Goal: Transaction & Acquisition: Book appointment/travel/reservation

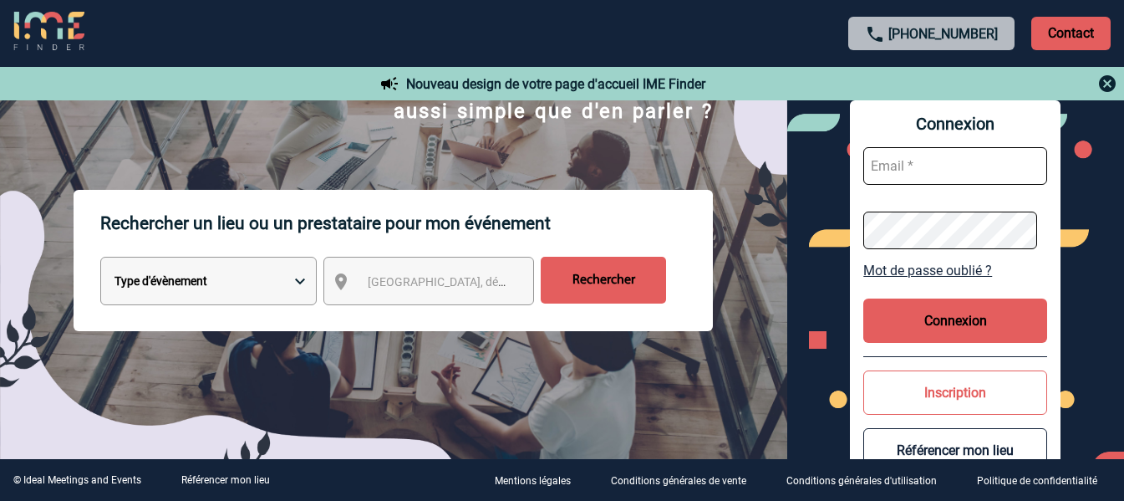
scroll to position [167, 0]
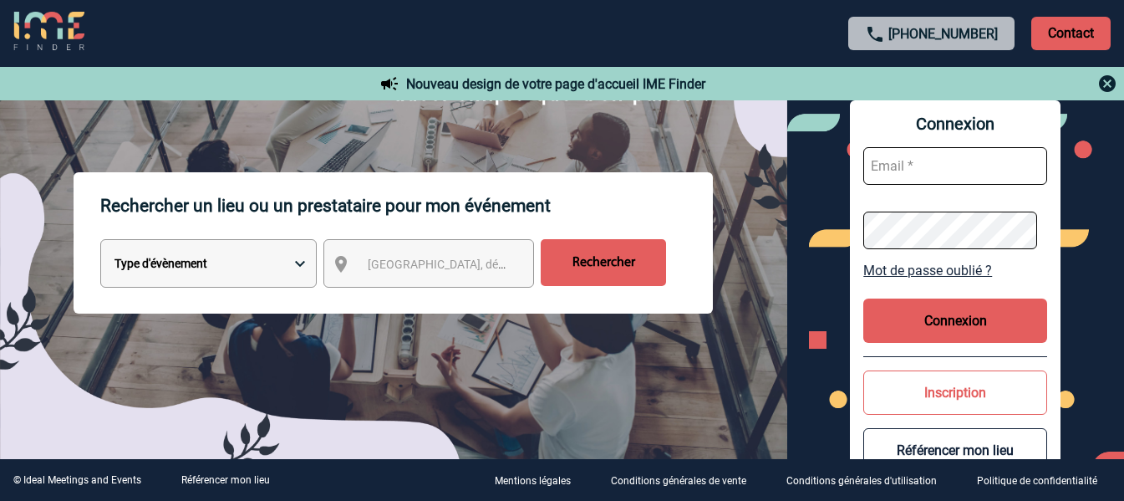
drag, startPoint x: 231, startPoint y: 269, endPoint x: 250, endPoint y: 266, distance: 19.5
click at [231, 269] on select "Type d'évènement Séminaire avec nuitée Réunion Repas de groupe Team Building & …" at bounding box center [208, 263] width 217 height 48
select select "6"
click at [100, 242] on select "Type d'évènement Séminaire avec nuitée Réunion Repas de groupe Team Building & …" at bounding box center [208, 263] width 217 height 48
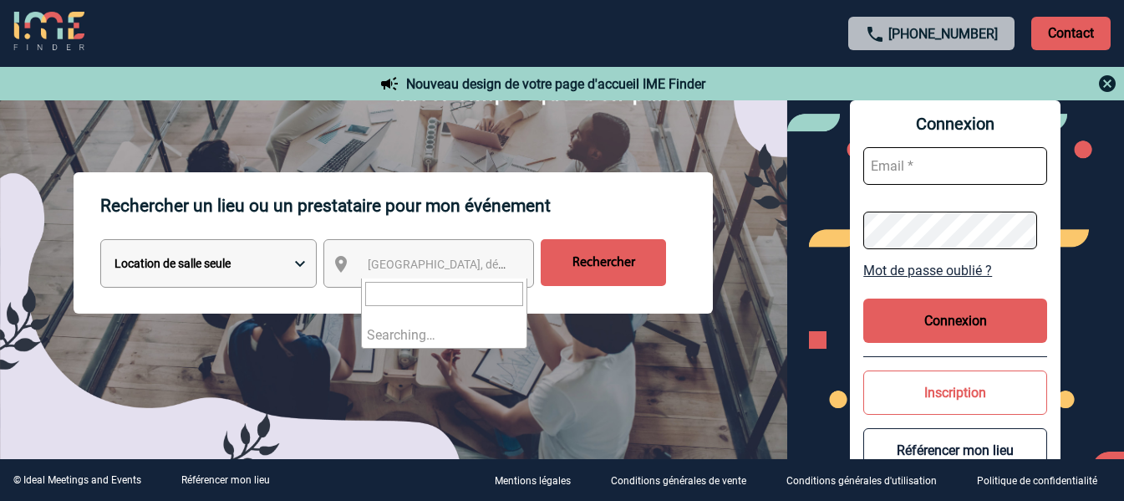
click at [381, 271] on span "Ville, département, région..." at bounding box center [484, 264] width 232 height 13
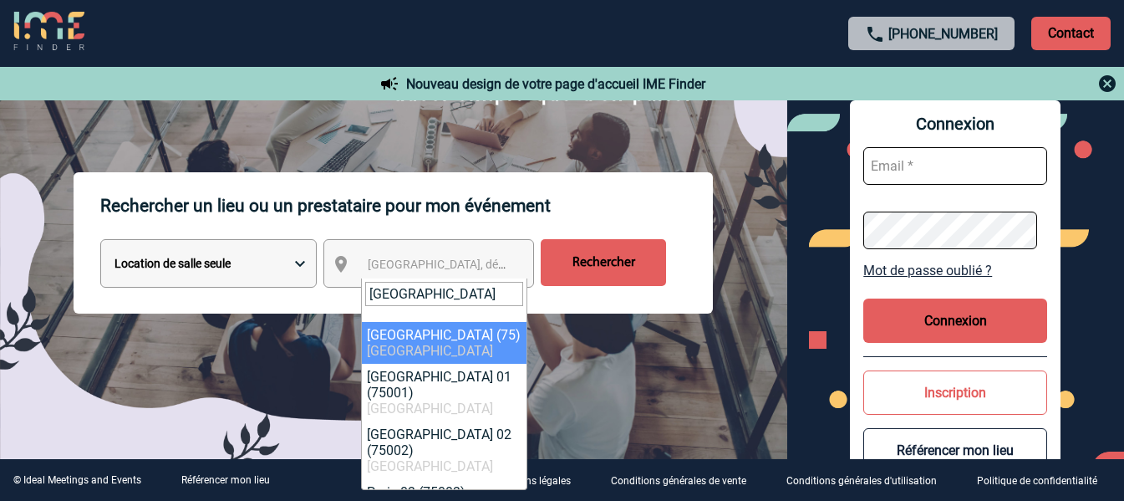
type input "paris"
select select "3"
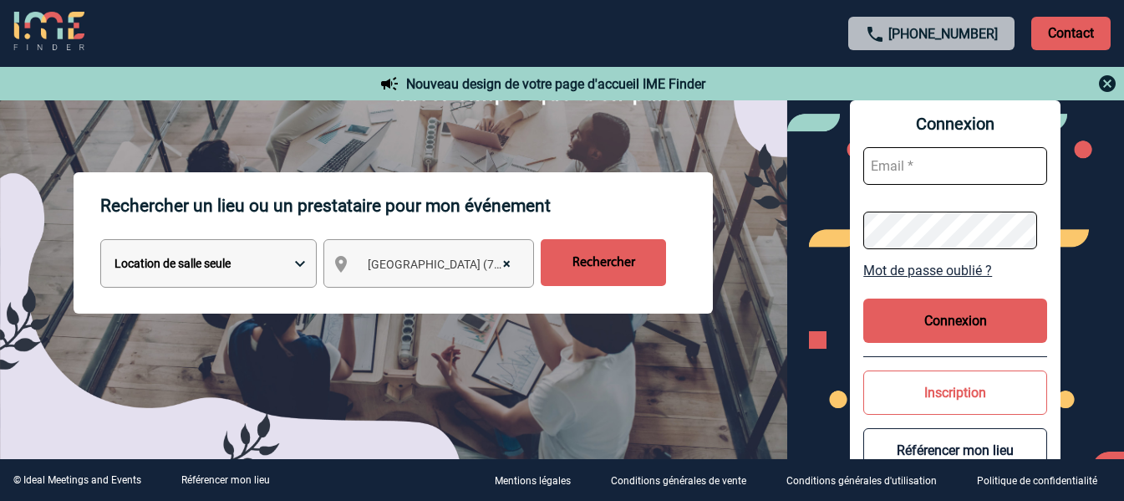
click at [600, 249] on input "Rechercher" at bounding box center [603, 262] width 125 height 47
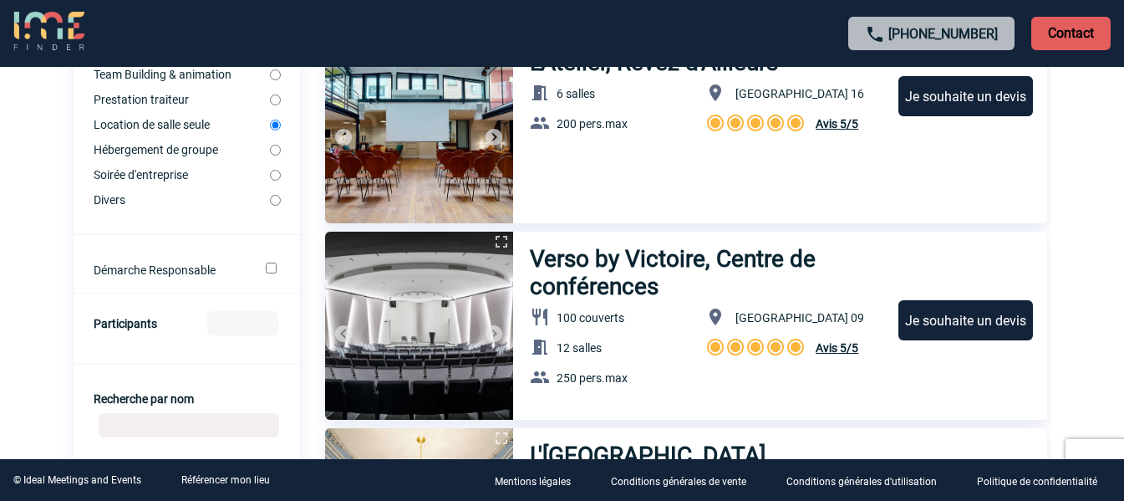
scroll to position [502, 0]
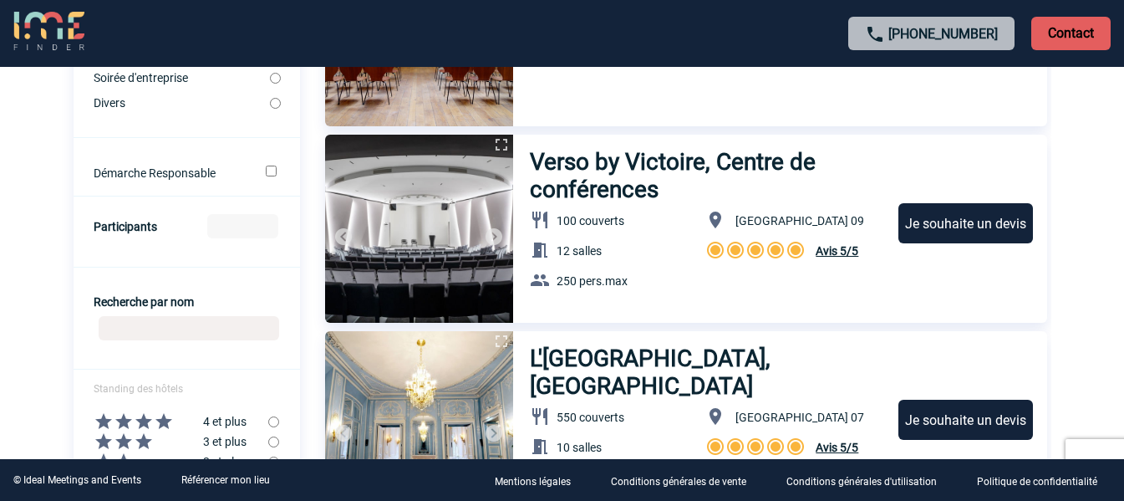
click at [259, 229] on input "Participants" at bounding box center [242, 226] width 71 height 24
click at [263, 229] on input "-1" at bounding box center [242, 226] width 71 height 24
click at [248, 227] on input "-1" at bounding box center [242, 226] width 71 height 24
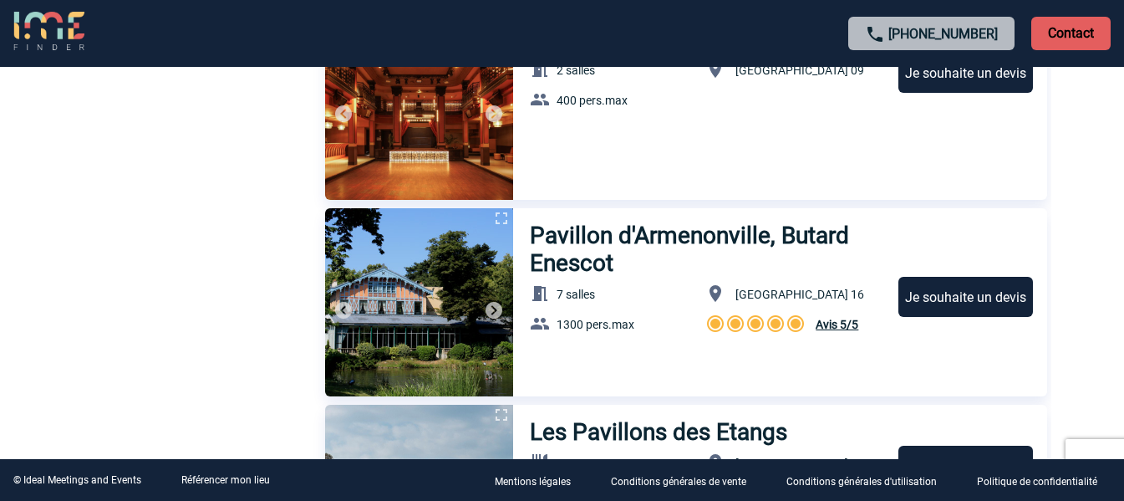
scroll to position [2341, 0]
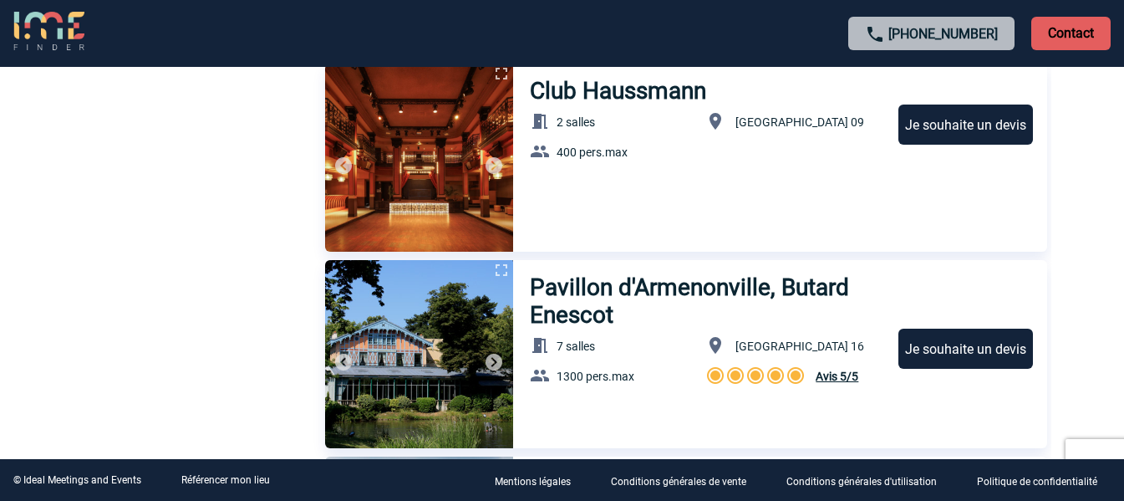
type input "350"
click at [638, 78] on h3 "Club Haussmann" at bounding box center [620, 91] width 181 height 28
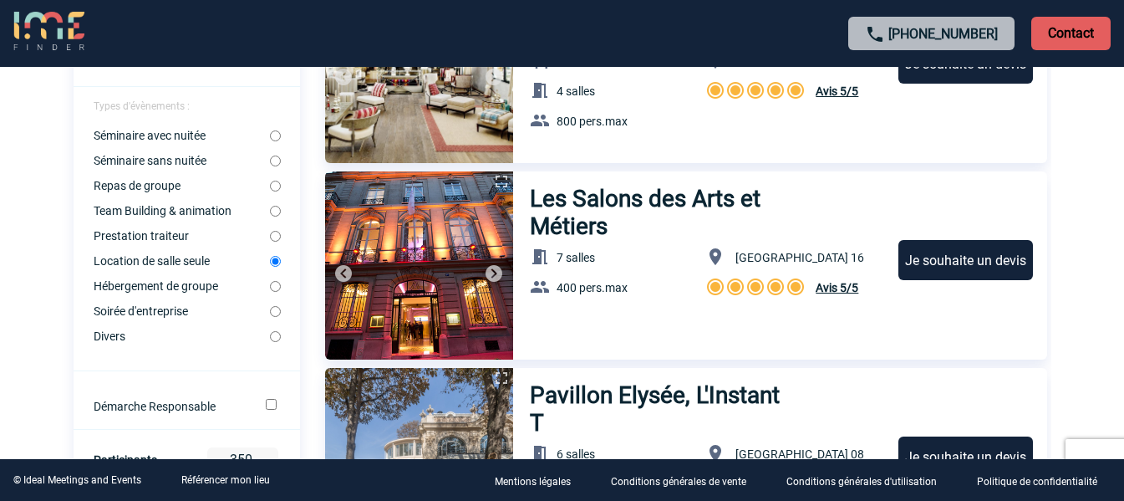
scroll to position [250, 0]
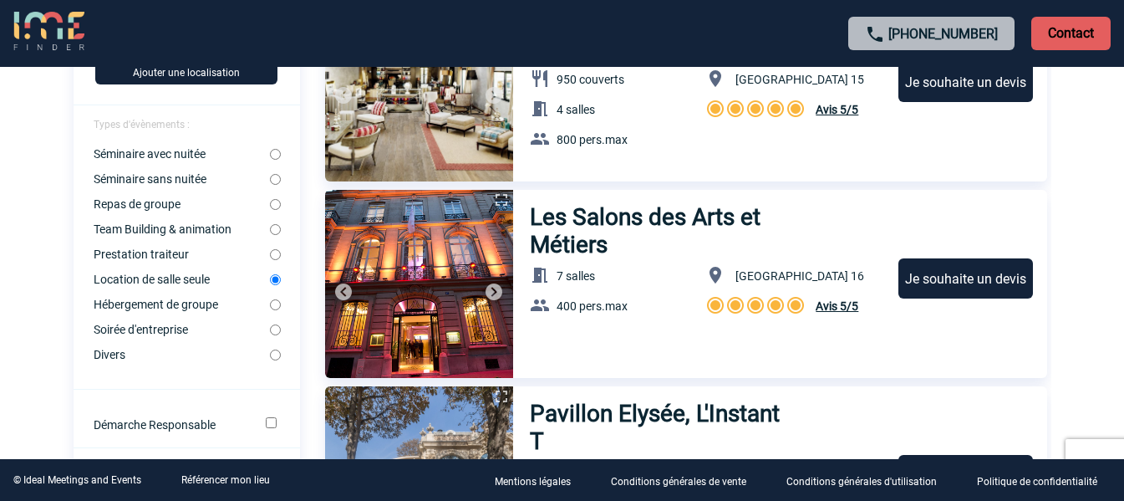
click at [276, 184] on input "Séminaire sans nuitée" at bounding box center [275, 179] width 11 height 11
radio input "true"
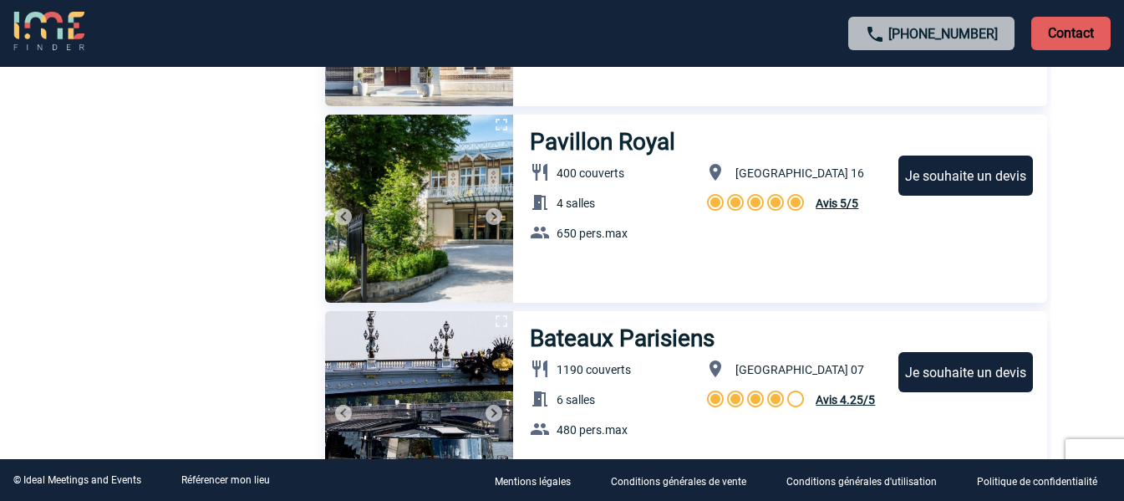
scroll to position [1253, 0]
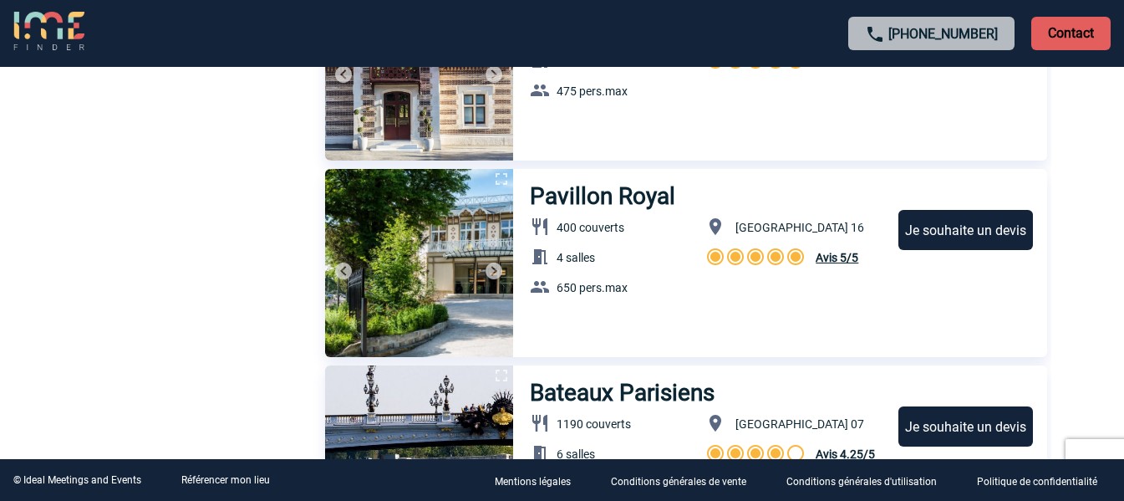
click at [482, 268] on img at bounding box center [419, 263] width 188 height 188
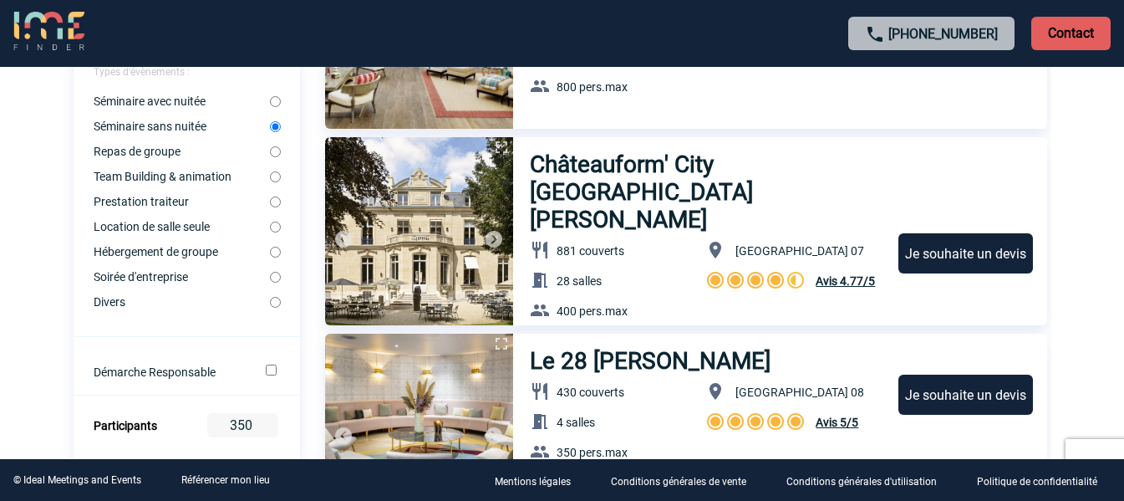
scroll to position [251, 0]
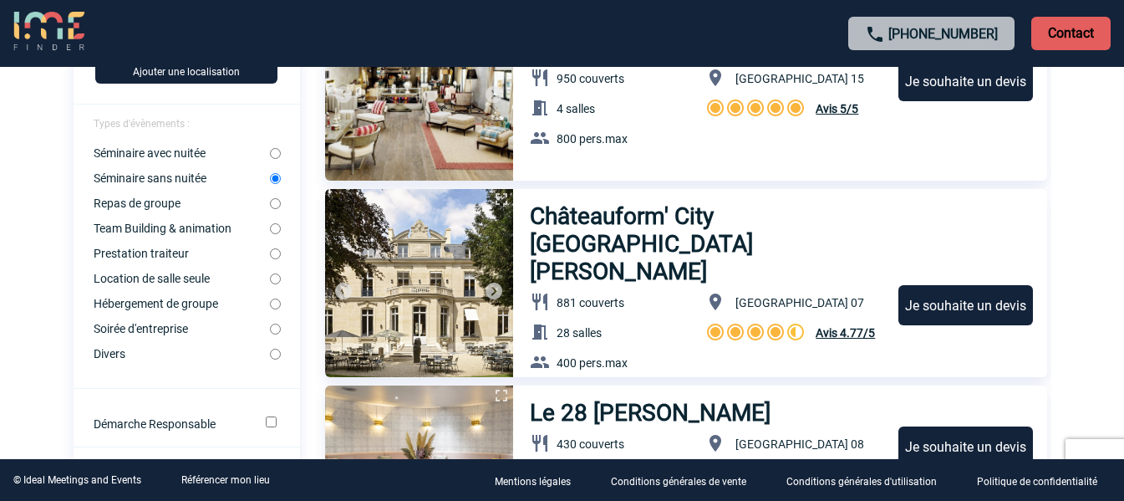
click at [278, 282] on input "Location de salle seule" at bounding box center [275, 278] width 11 height 11
radio input "true"
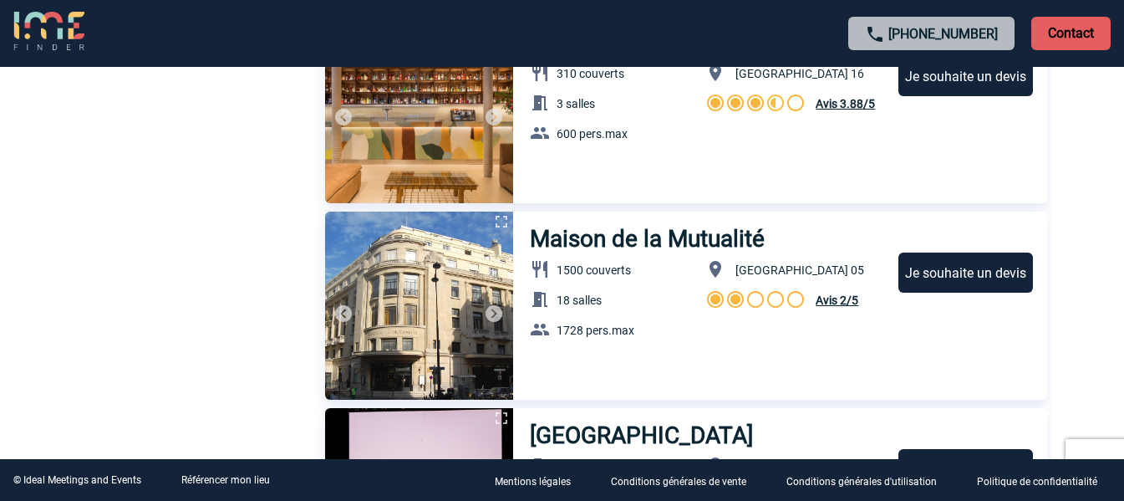
scroll to position [3595, 0]
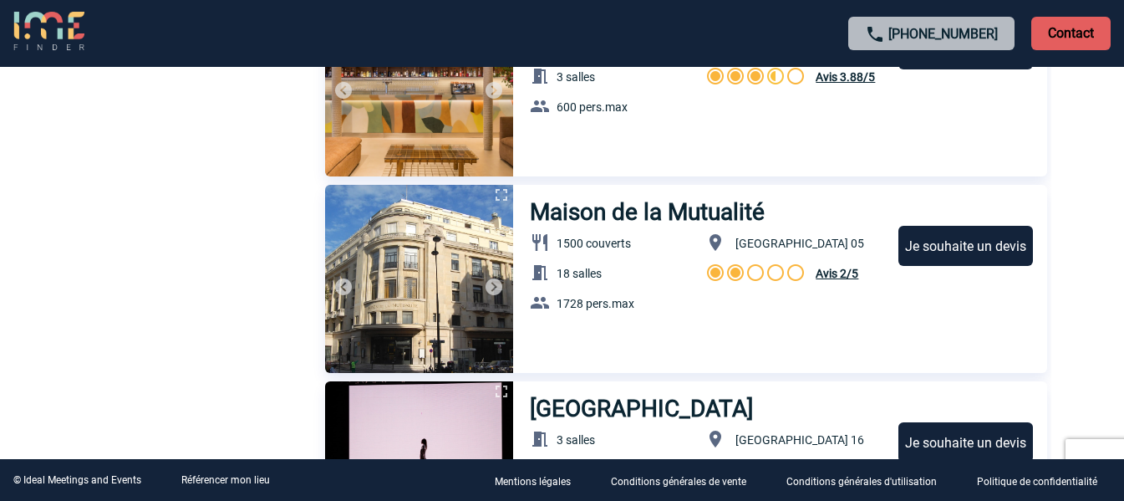
click at [686, 205] on h3 "Maison de la Mutualité" at bounding box center [648, 212] width 237 height 28
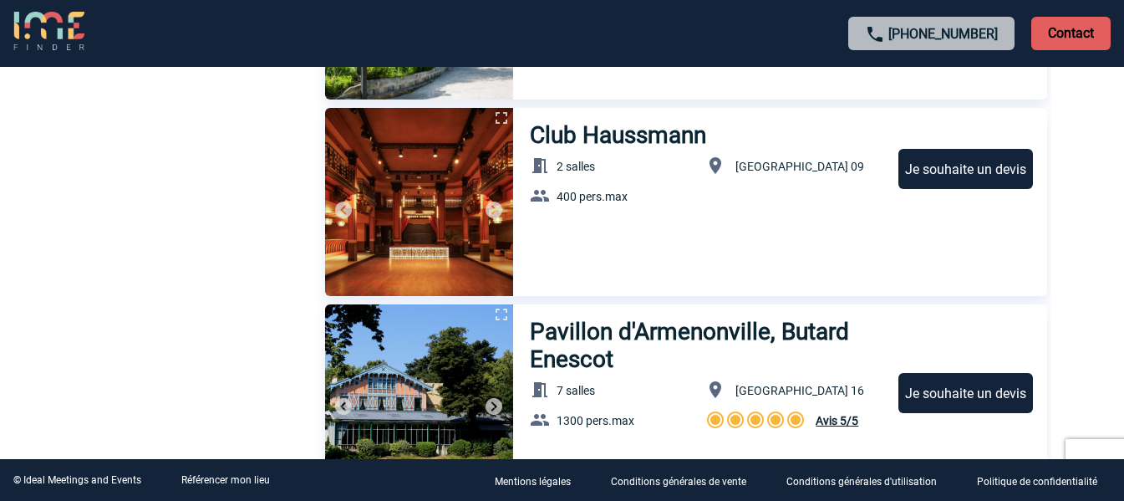
scroll to position [2257, 0]
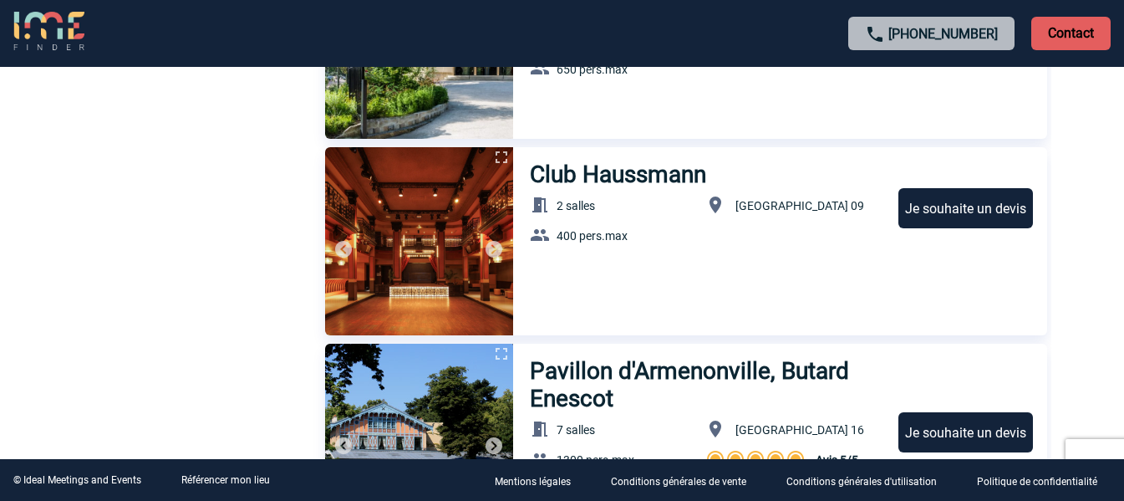
click at [602, 181] on h3 "Club Haussmann" at bounding box center [620, 175] width 181 height 28
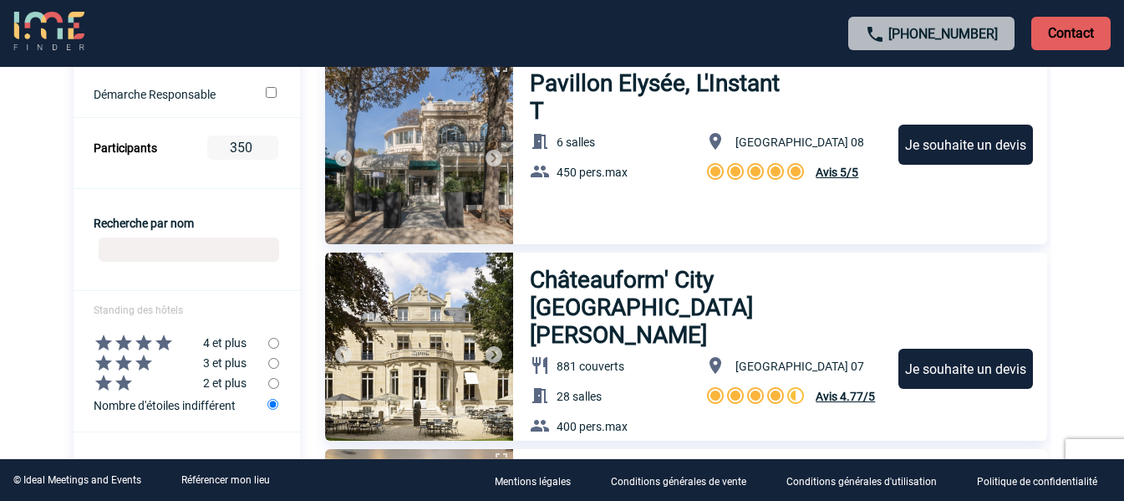
scroll to position [585, 0]
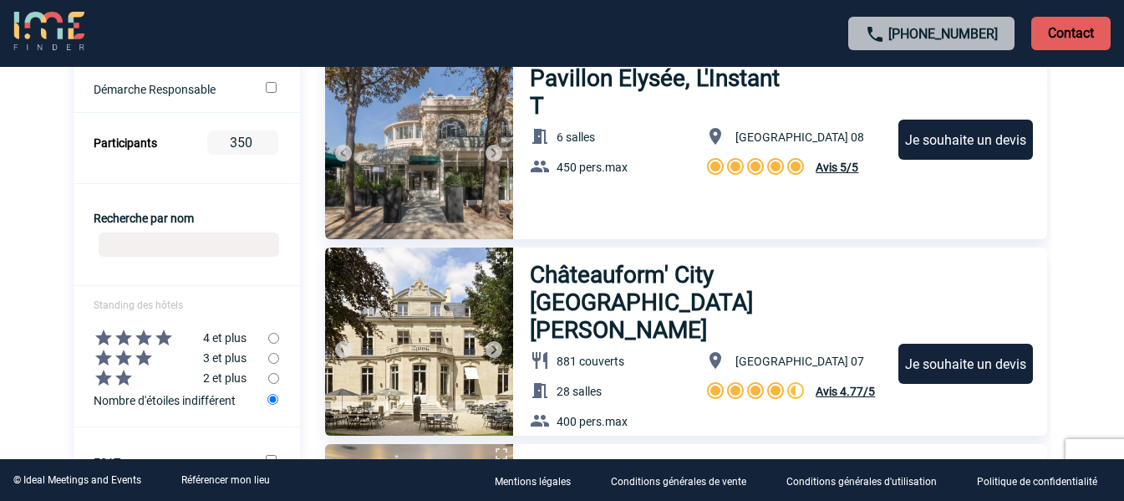
click at [244, 138] on input "350" at bounding box center [242, 142] width 71 height 24
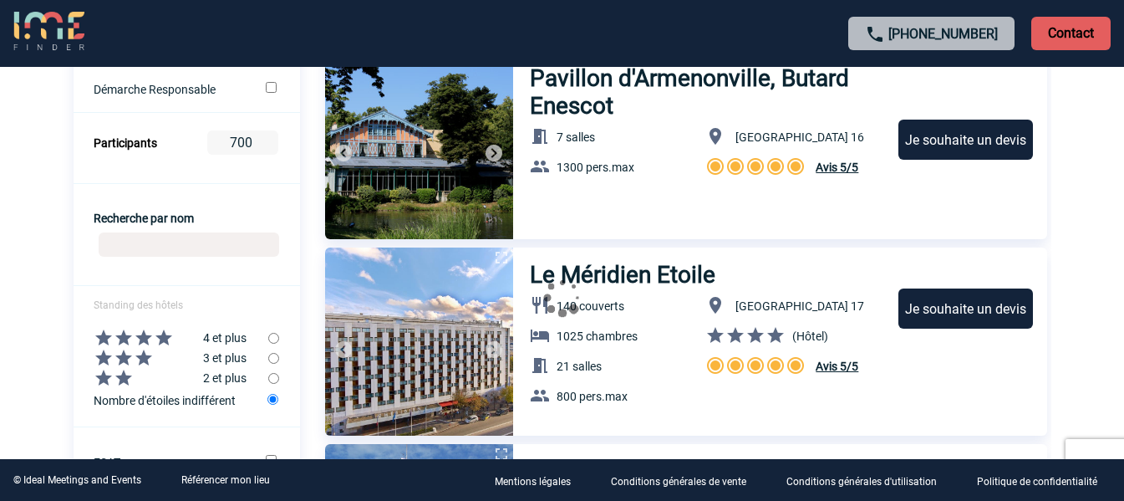
type input "700"
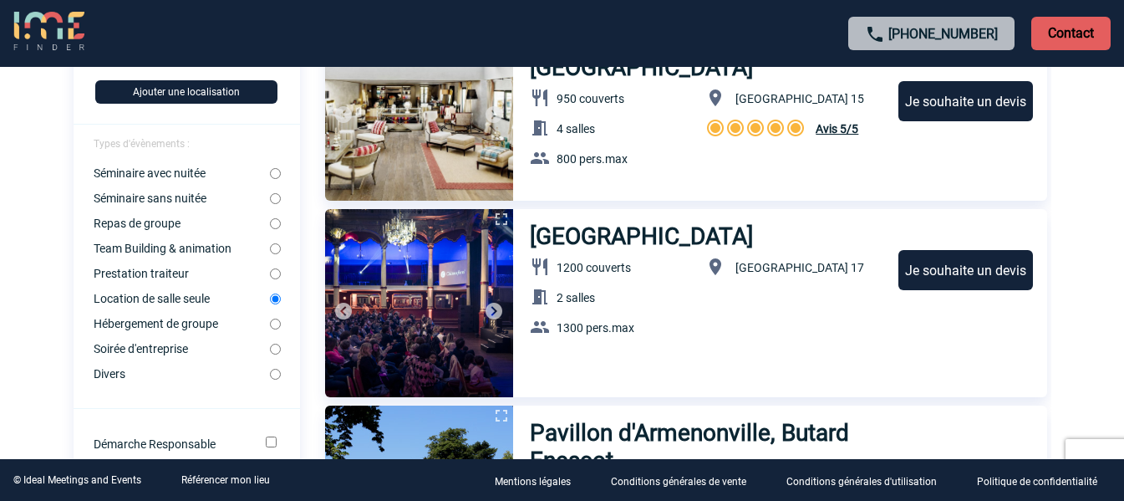
scroll to position [0, 0]
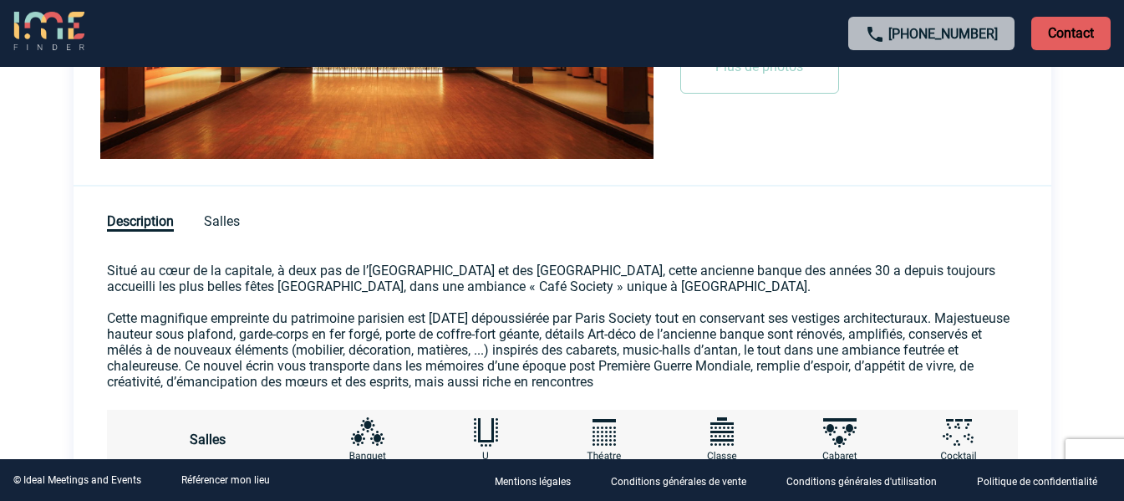
scroll to position [661, 0]
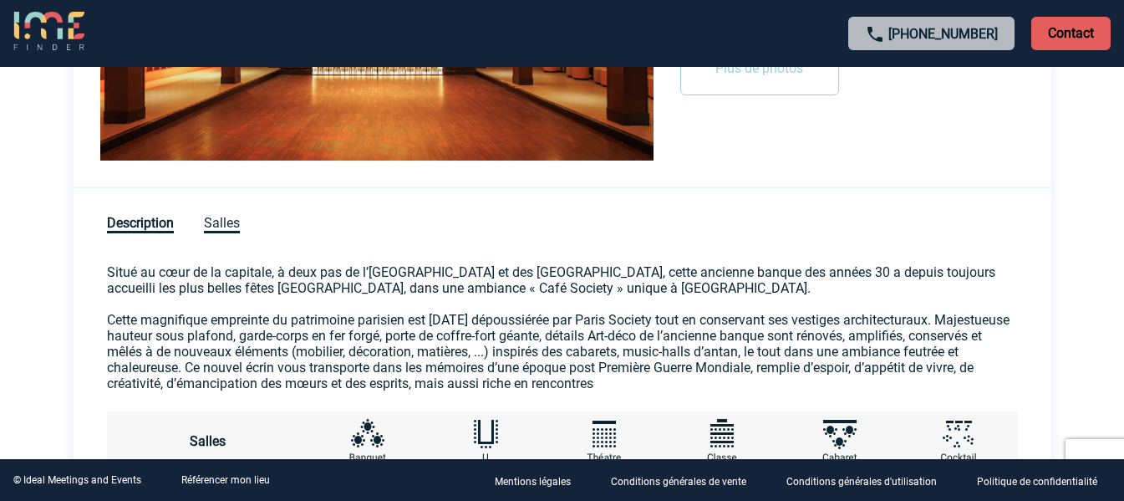
click at [224, 231] on span "Salles" at bounding box center [222, 224] width 36 height 18
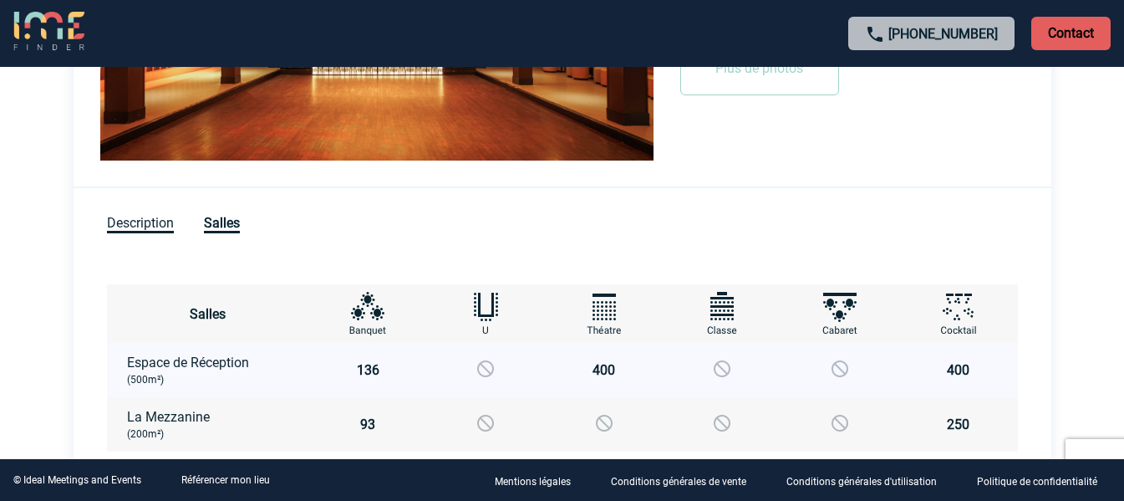
click at [150, 217] on span "Description" at bounding box center [140, 224] width 67 height 18
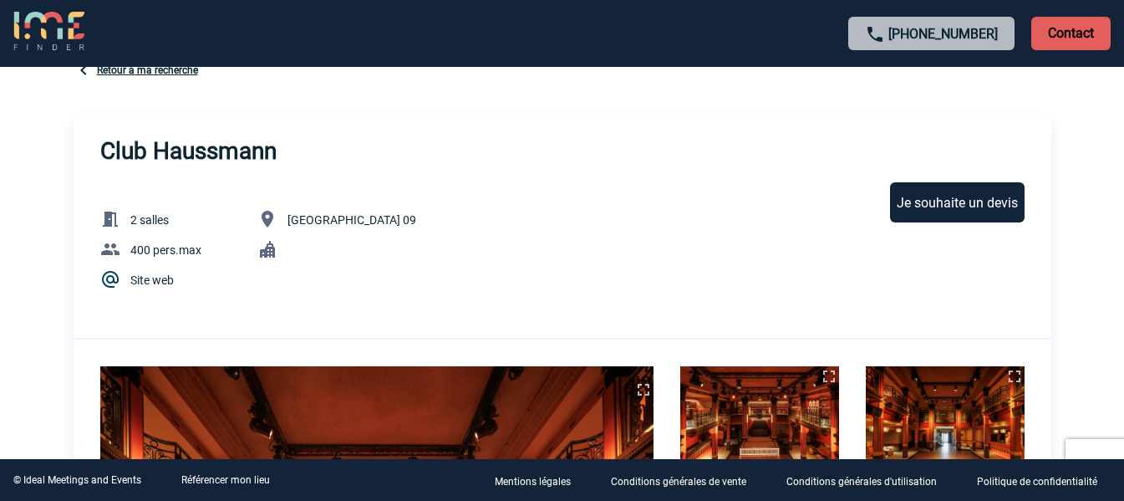
scroll to position [0, 0]
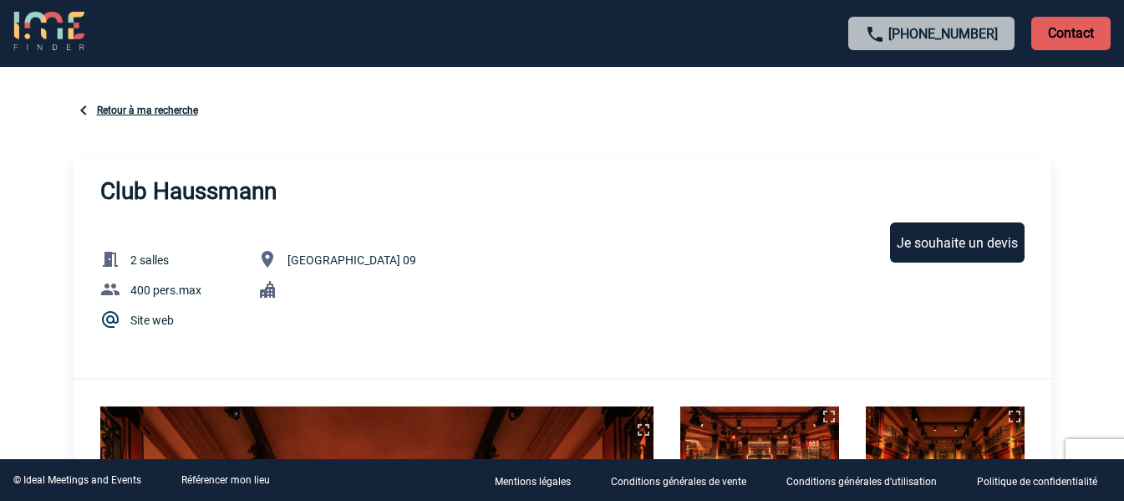
click at [161, 316] on link "Site web" at bounding box center [151, 320] width 43 height 13
click at [171, 115] on link "Retour à ma recherche" at bounding box center [147, 111] width 101 height 12
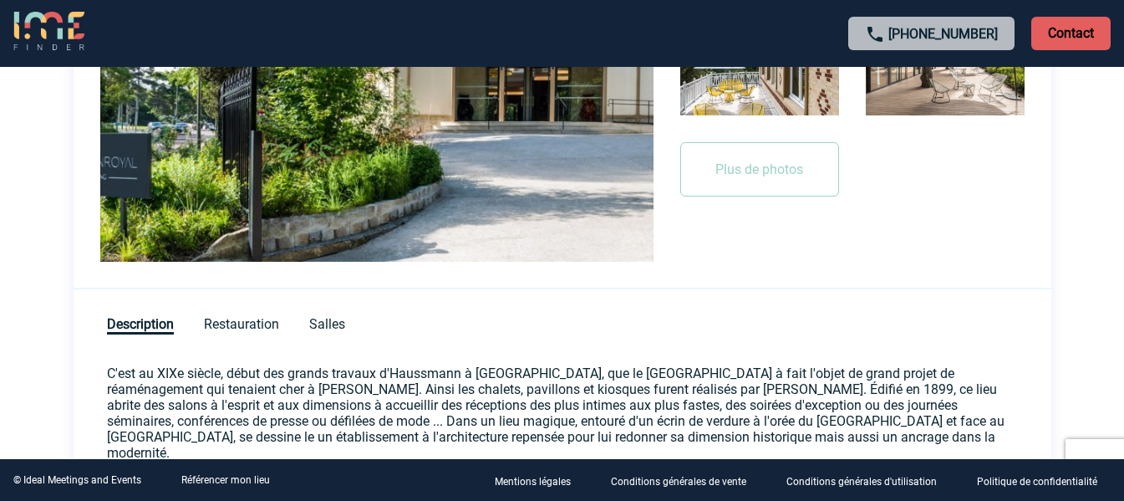
scroll to position [502, 0]
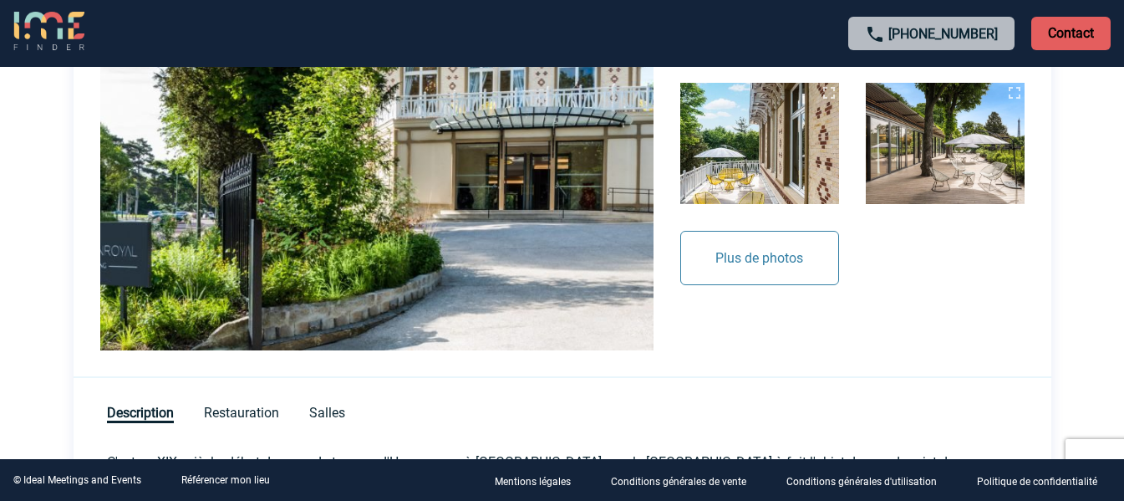
click at [728, 247] on button "Plus de photos" at bounding box center [760, 258] width 159 height 54
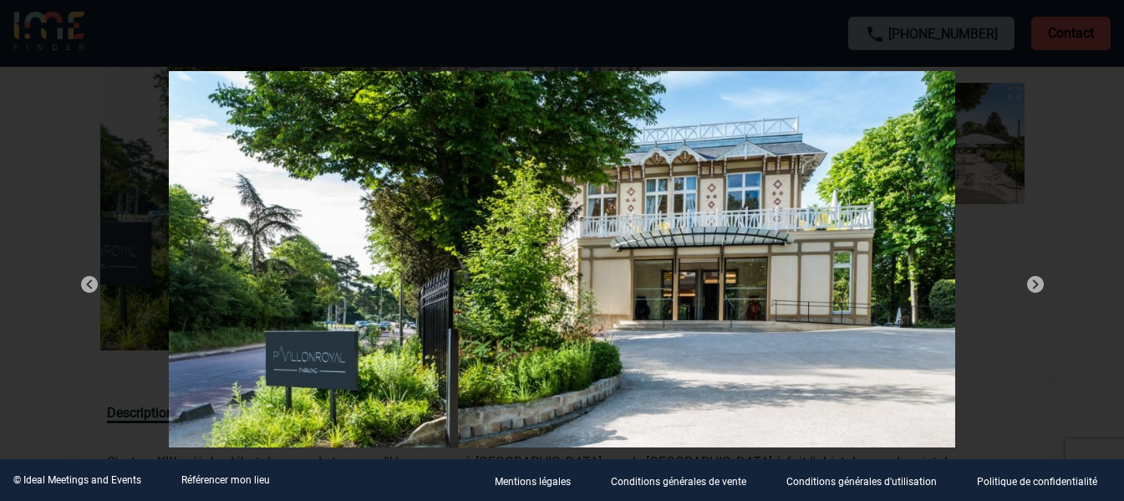
click at [1026, 283] on img at bounding box center [1036, 284] width 20 height 20
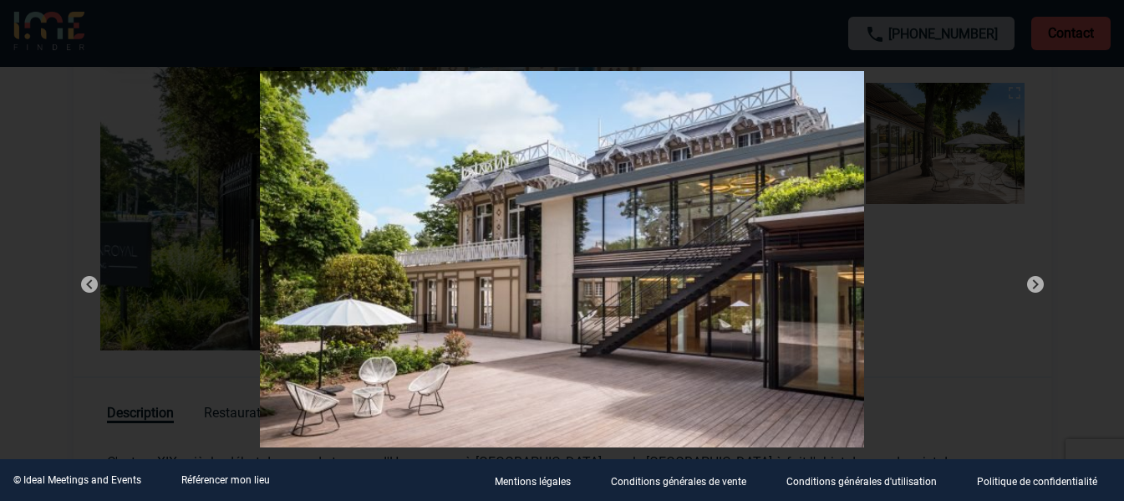
click at [1026, 281] on img at bounding box center [1036, 284] width 20 height 20
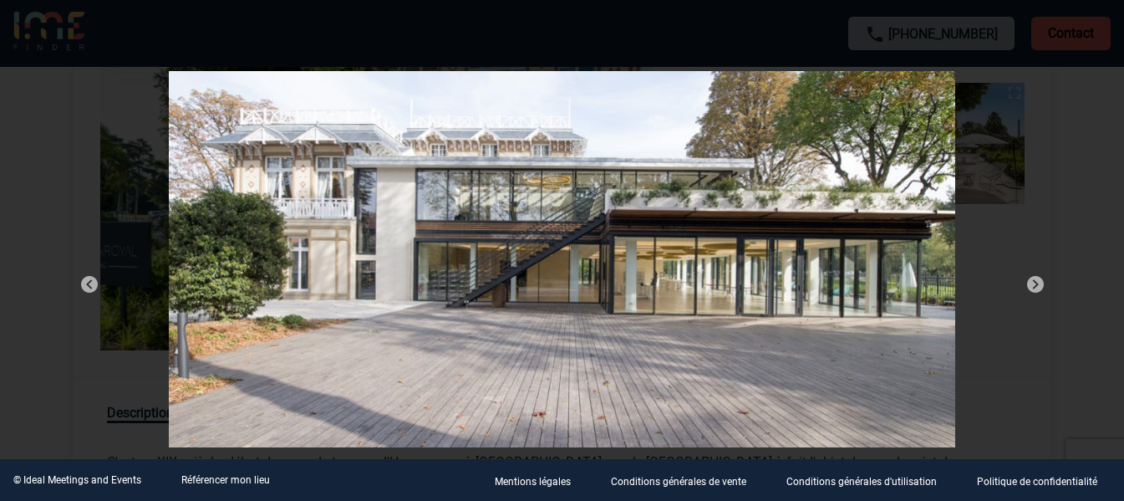
click at [1026, 278] on img at bounding box center [1036, 284] width 20 height 20
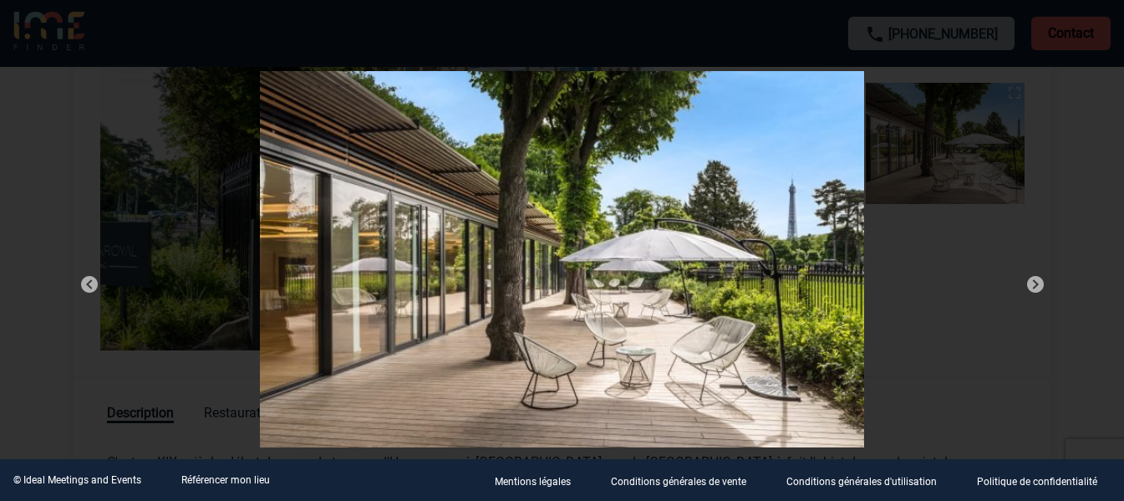
click at [1026, 278] on img at bounding box center [1036, 284] width 20 height 20
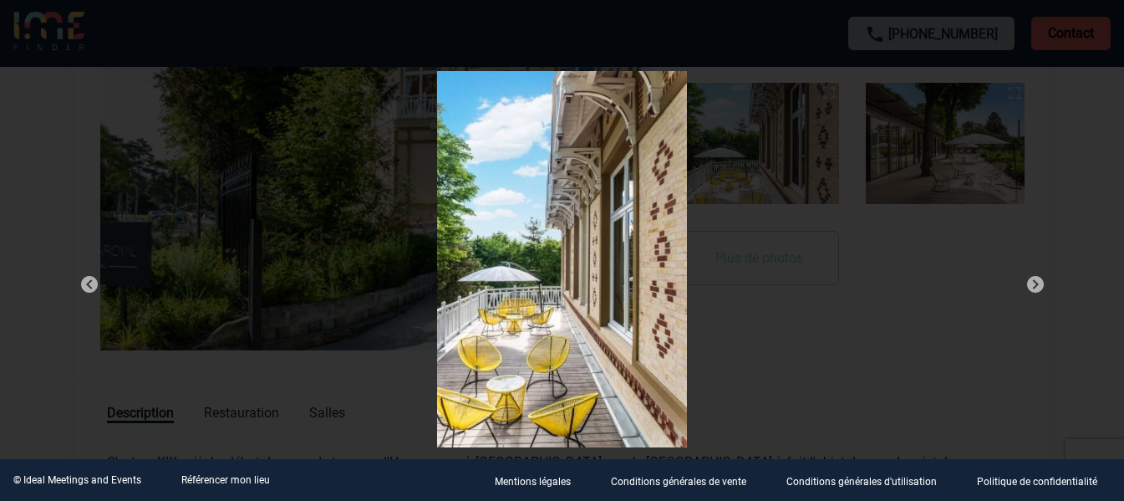
click at [1026, 278] on img at bounding box center [1036, 284] width 20 height 20
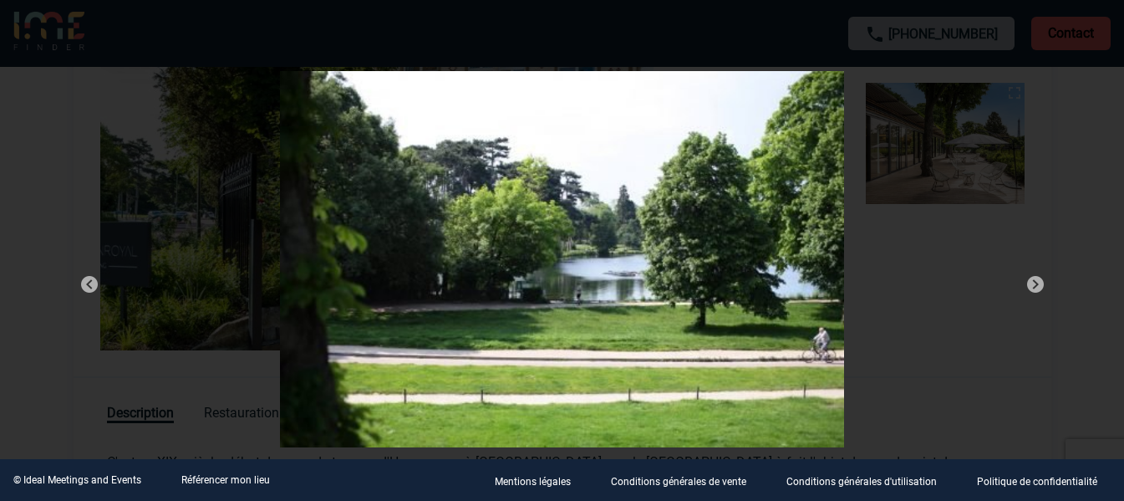
click at [1026, 278] on img at bounding box center [1036, 284] width 20 height 20
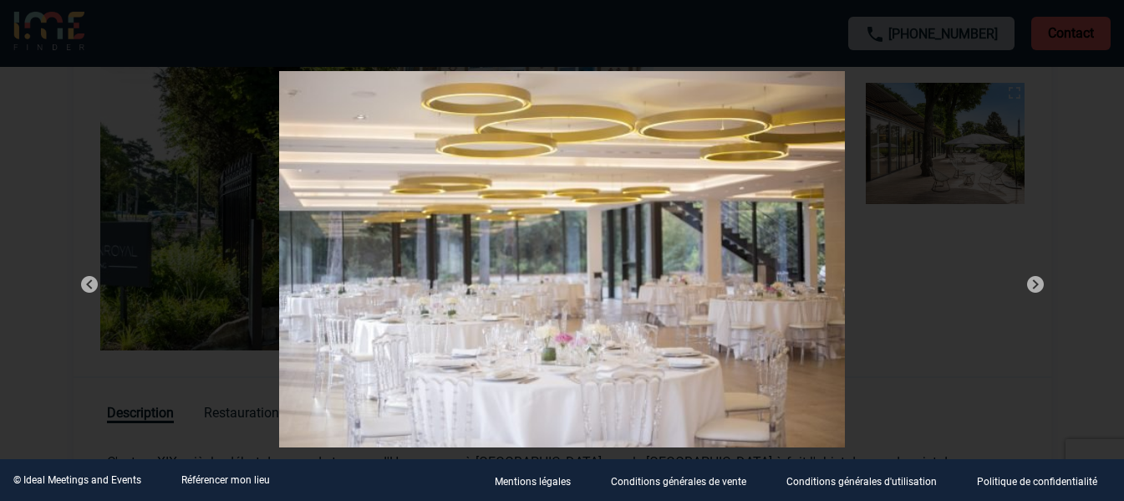
click at [1026, 278] on img at bounding box center [1036, 284] width 20 height 20
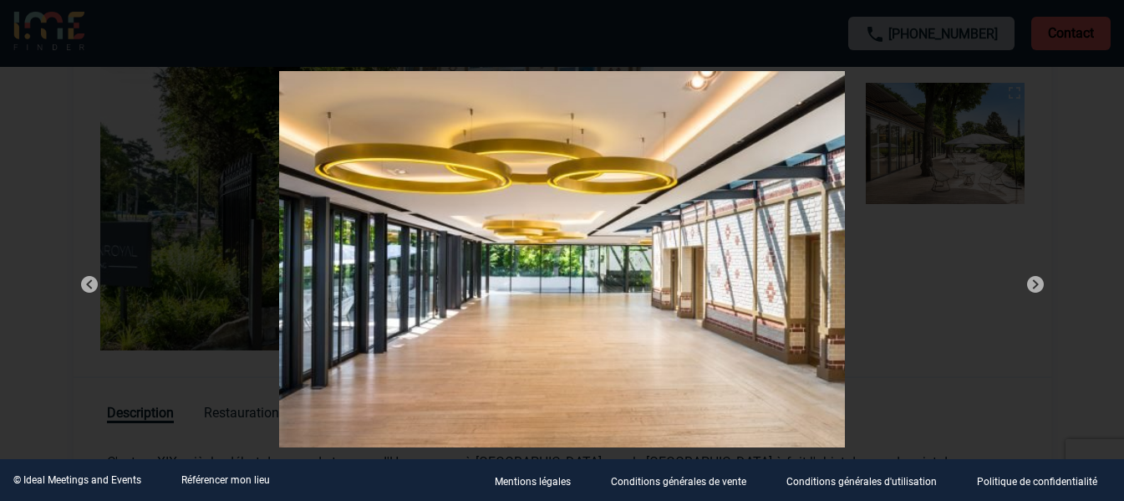
click at [1026, 278] on img at bounding box center [1036, 284] width 20 height 20
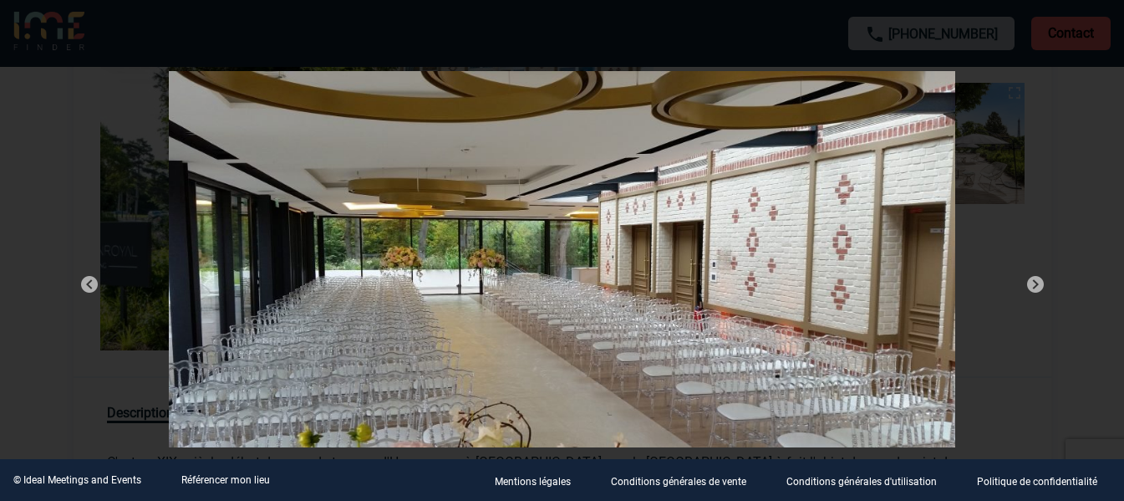
click at [1026, 278] on img at bounding box center [1036, 284] width 20 height 20
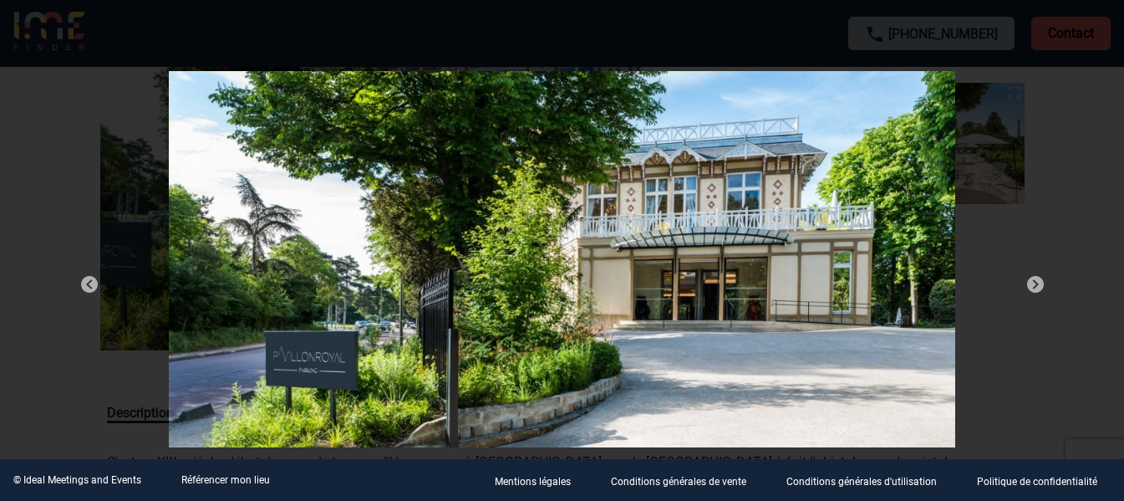
click at [1026, 280] on img at bounding box center [1036, 284] width 20 height 20
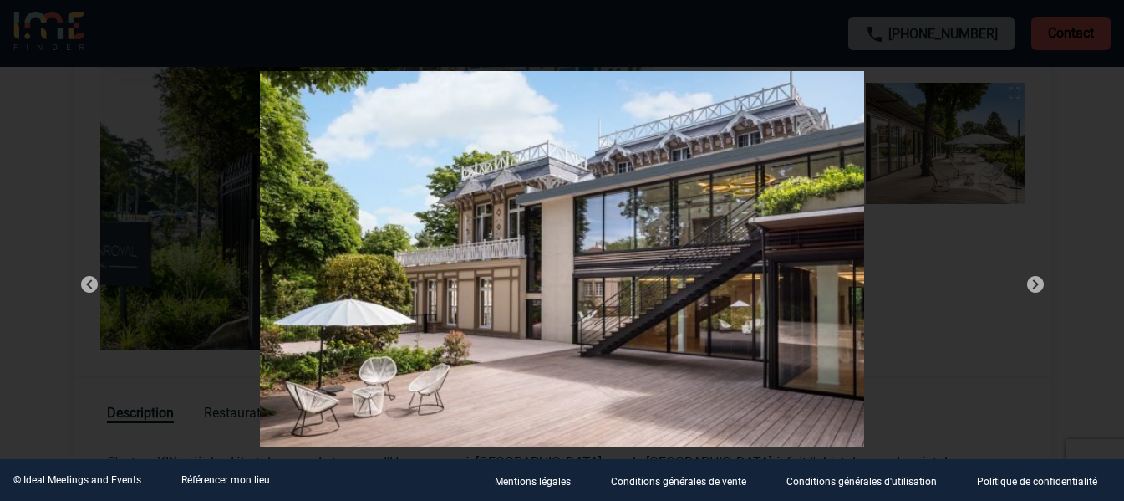
click at [1026, 280] on img at bounding box center [1036, 284] width 20 height 20
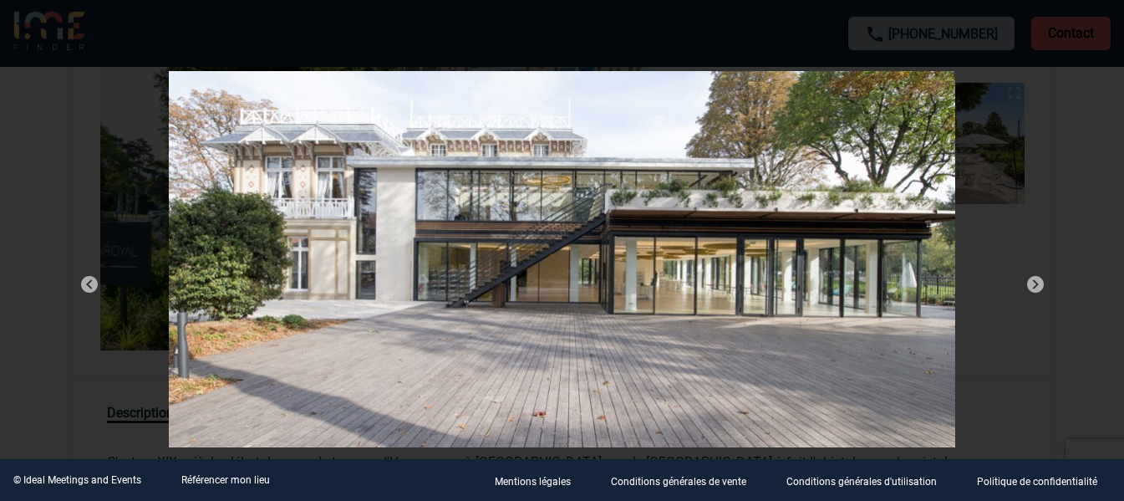
click at [1026, 280] on img at bounding box center [1036, 284] width 20 height 20
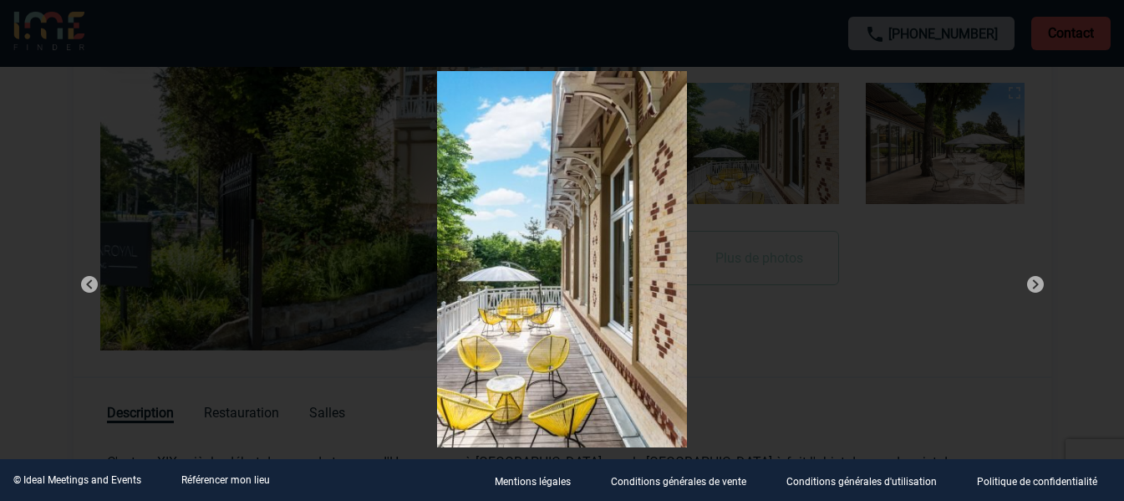
click at [1026, 280] on img at bounding box center [1036, 284] width 20 height 20
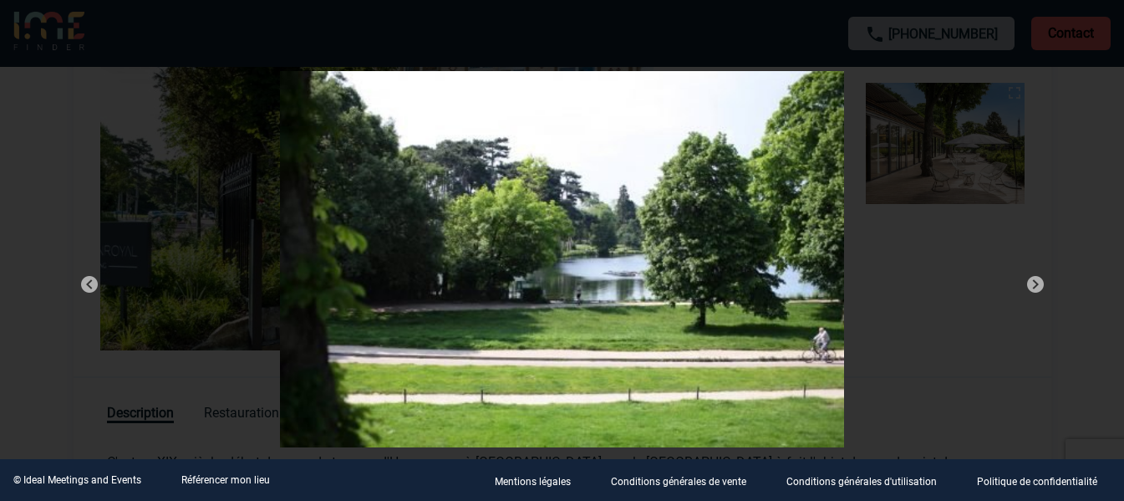
click at [1026, 280] on img at bounding box center [1036, 284] width 20 height 20
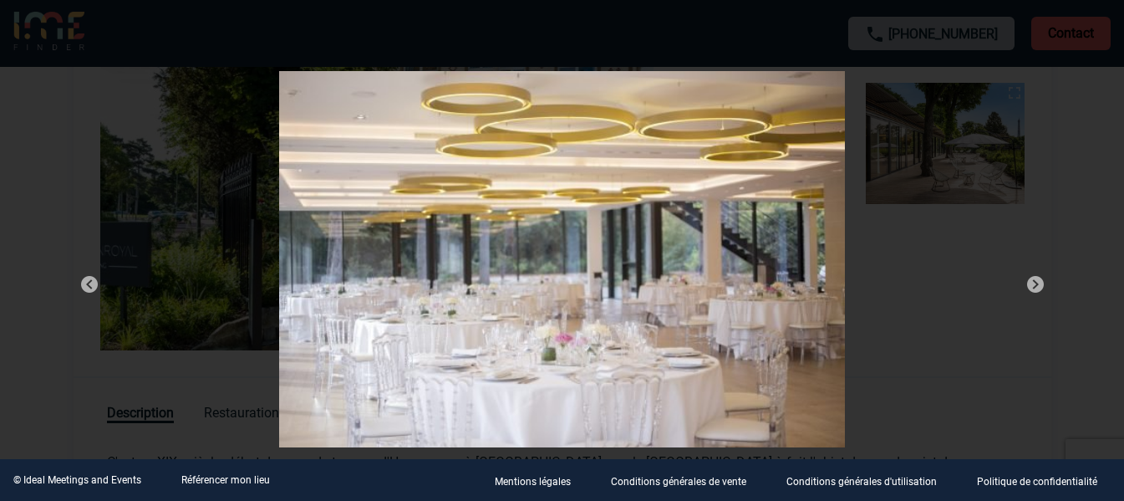
click at [1026, 280] on img at bounding box center [1036, 284] width 20 height 20
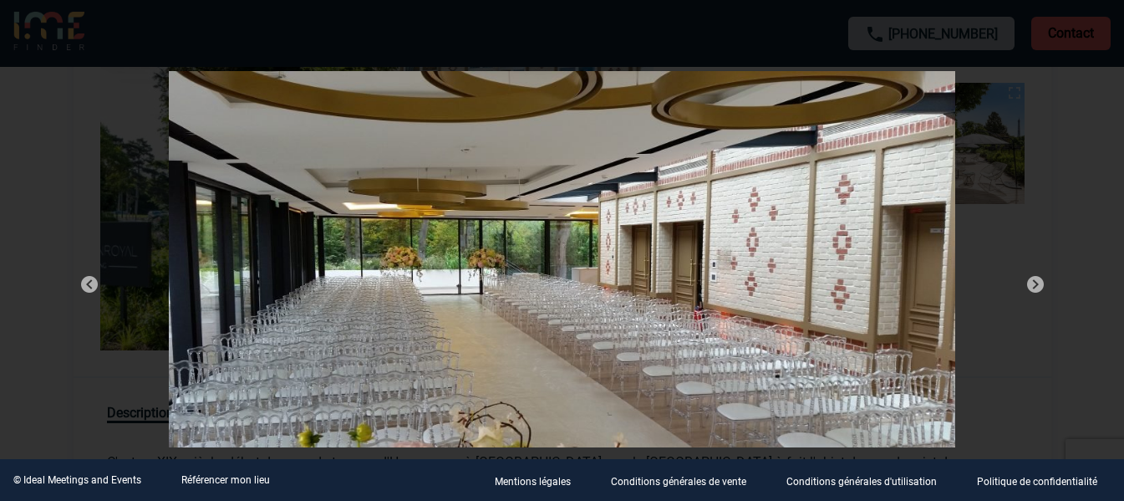
click at [1108, 139] on div at bounding box center [562, 250] width 1124 height 501
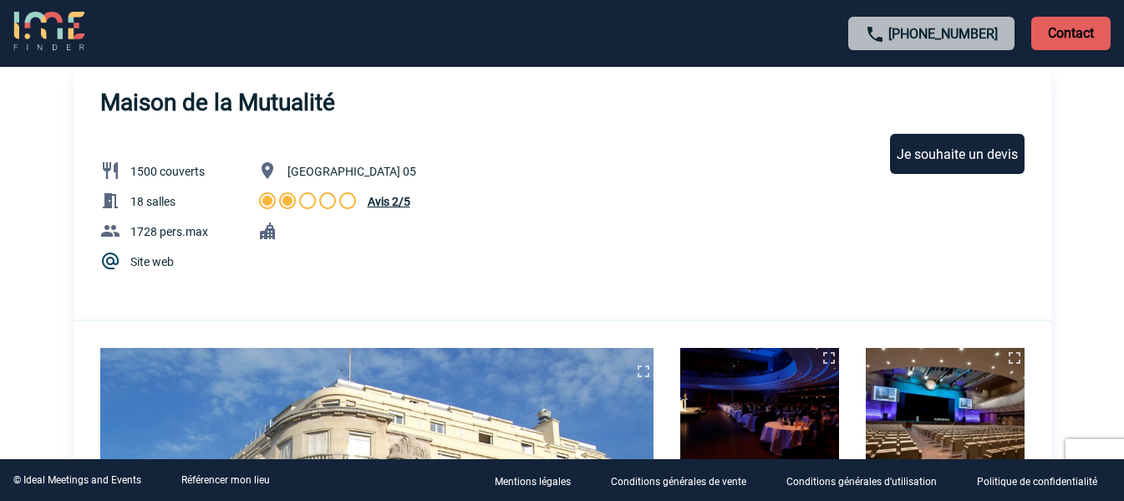
scroll to position [84, 0]
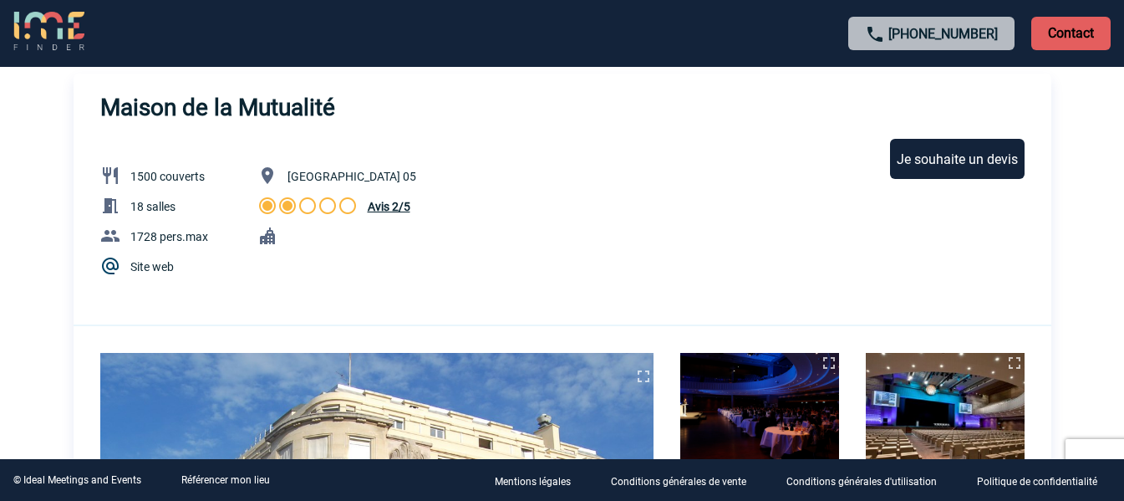
click at [160, 268] on link "Site web" at bounding box center [151, 266] width 43 height 13
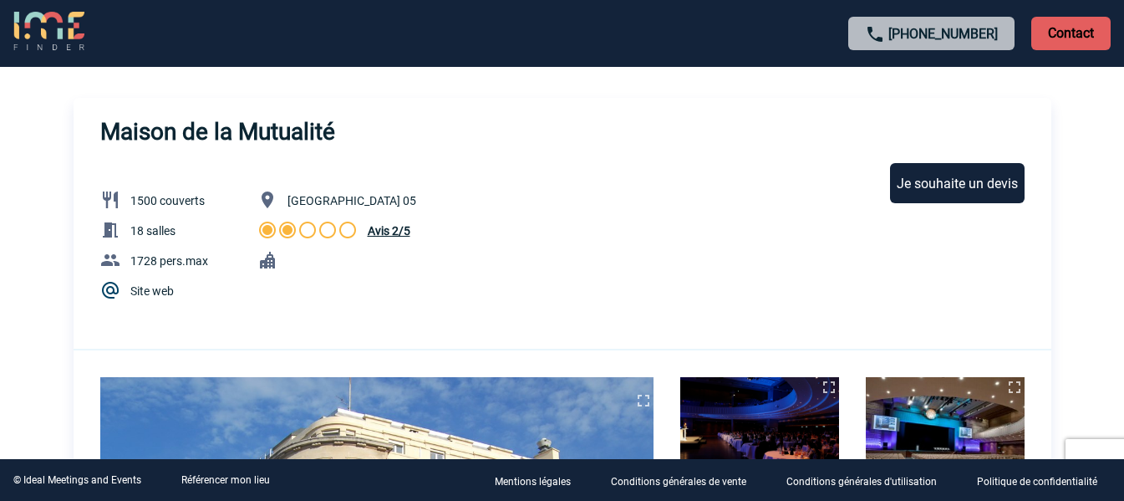
scroll to position [0, 0]
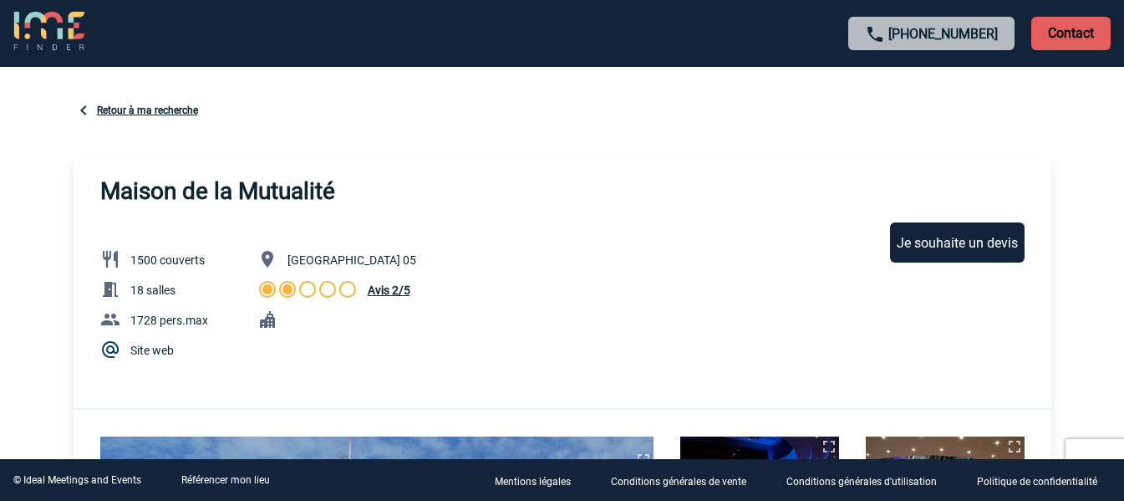
click at [120, 111] on link "Retour à ma recherche" at bounding box center [147, 111] width 101 height 12
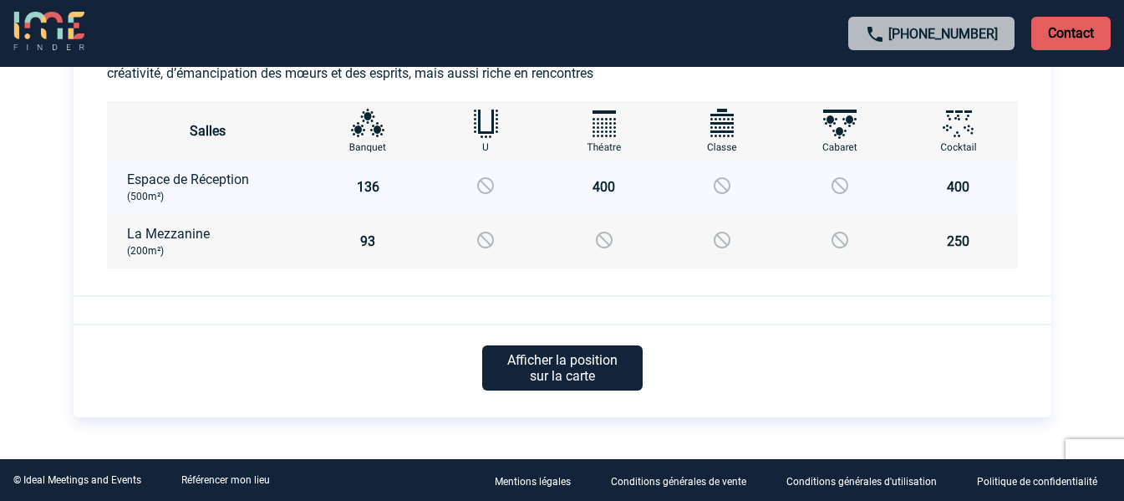
scroll to position [996, 0]
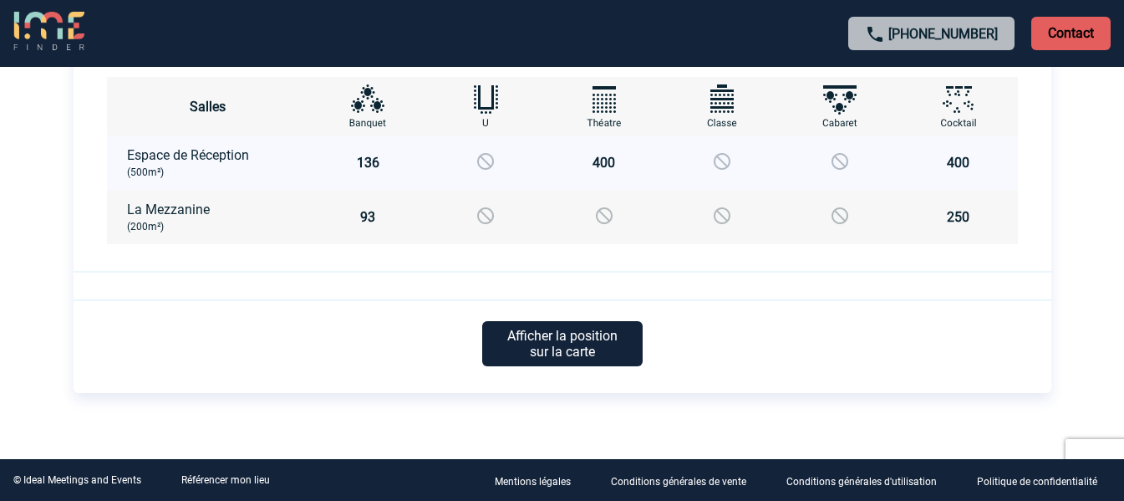
click at [595, 160] on td "400" at bounding box center [604, 162] width 118 height 54
click at [599, 160] on td "400" at bounding box center [604, 162] width 118 height 54
click at [599, 159] on td "400" at bounding box center [604, 162] width 118 height 54
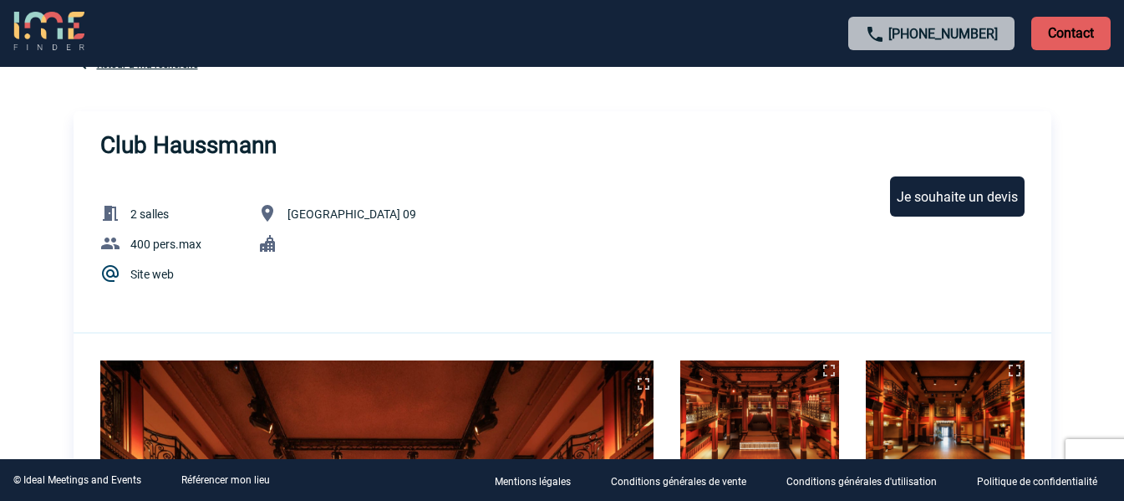
scroll to position [0, 0]
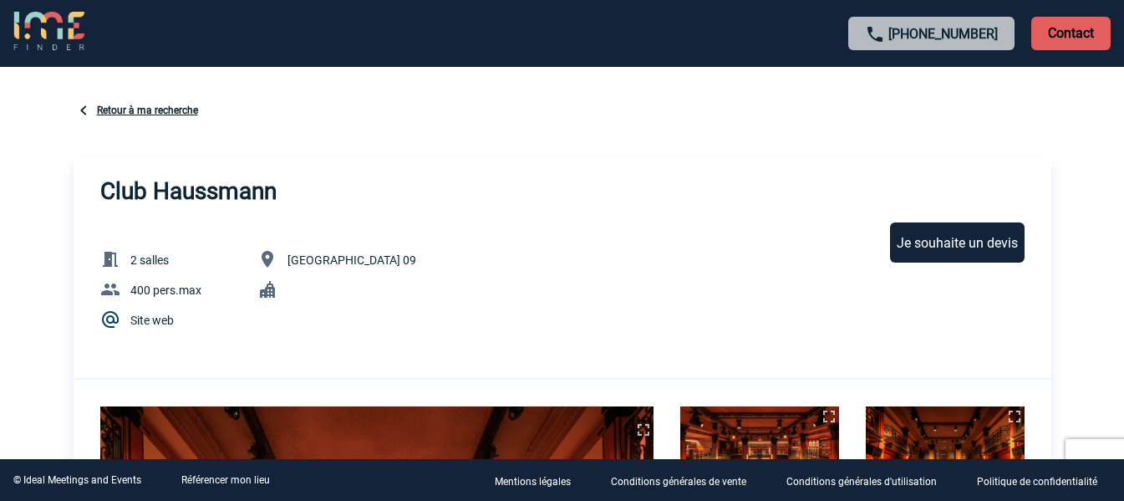
click at [158, 322] on link "Site web" at bounding box center [151, 320] width 43 height 13
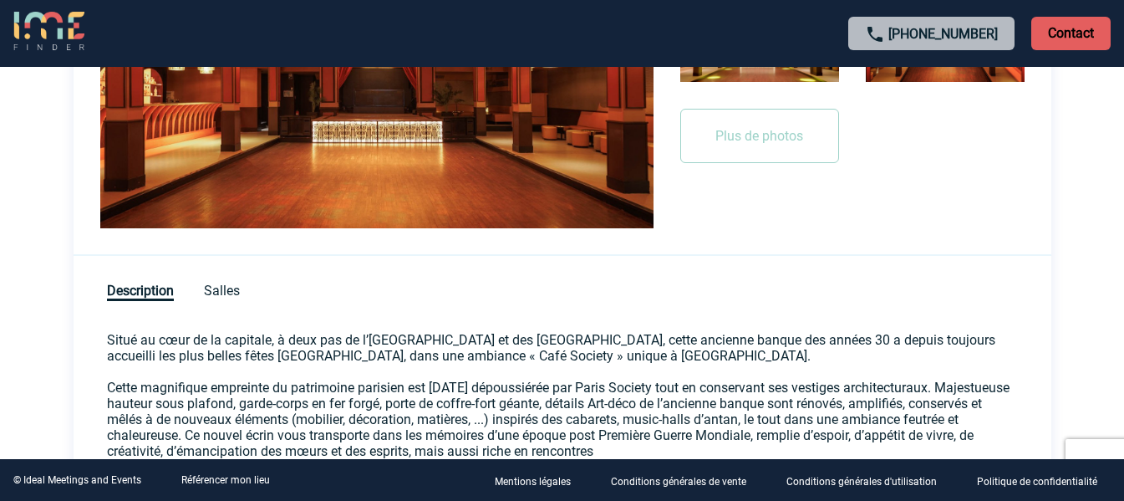
scroll to position [585, 0]
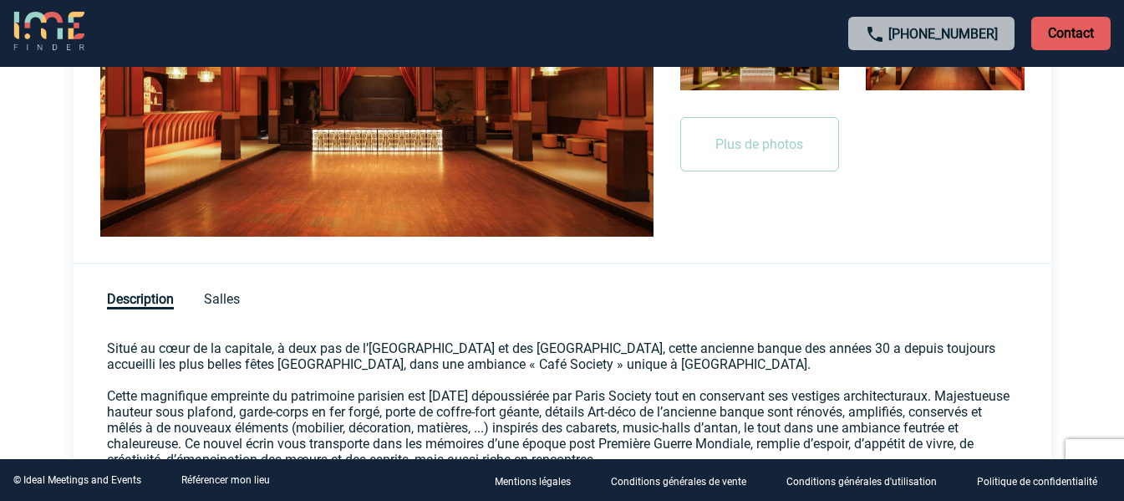
click at [236, 284] on div "Description Salles" at bounding box center [563, 288] width 978 height 49
click at [228, 298] on span "Salles" at bounding box center [222, 300] width 36 height 18
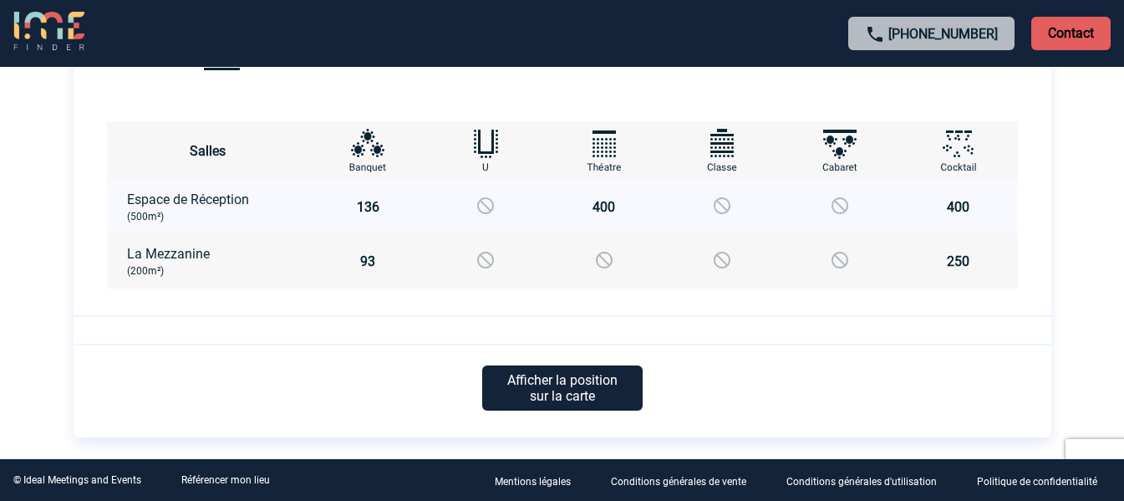
scroll to position [836, 0]
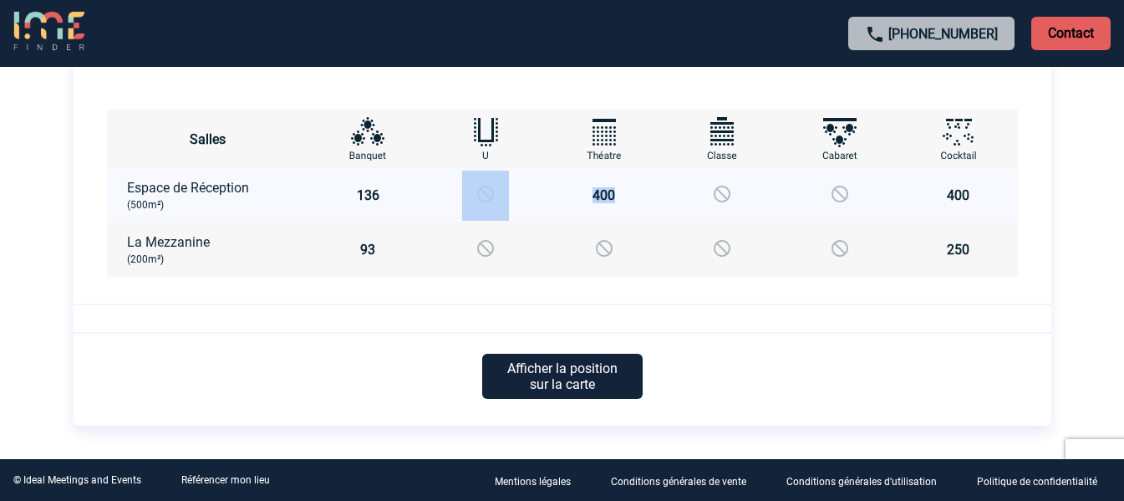
drag, startPoint x: 589, startPoint y: 200, endPoint x: 535, endPoint y: 200, distance: 54.3
click at [535, 200] on tr "Espace de Réception (500m²) 136 400 400 400 400" at bounding box center [562, 195] width 911 height 54
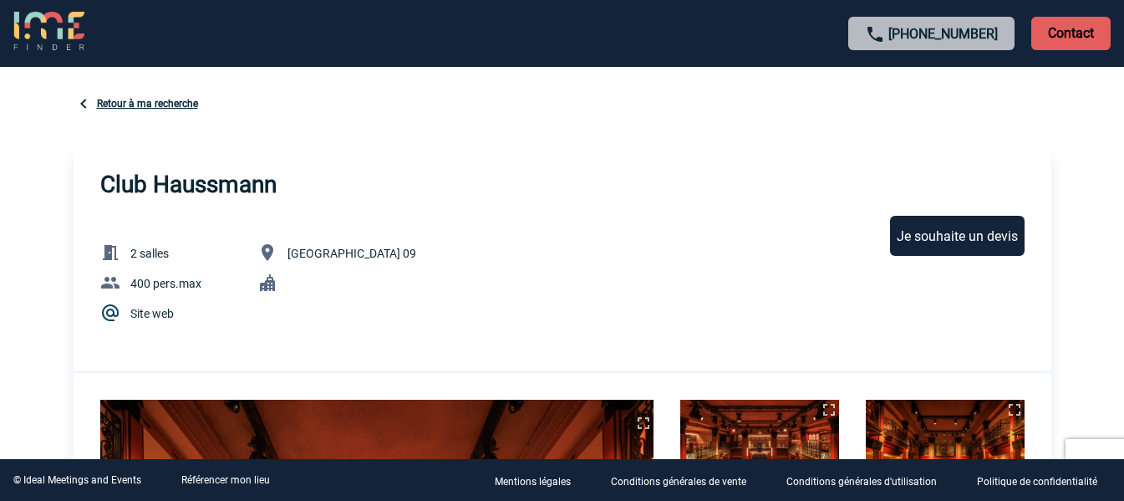
scroll to position [0, 0]
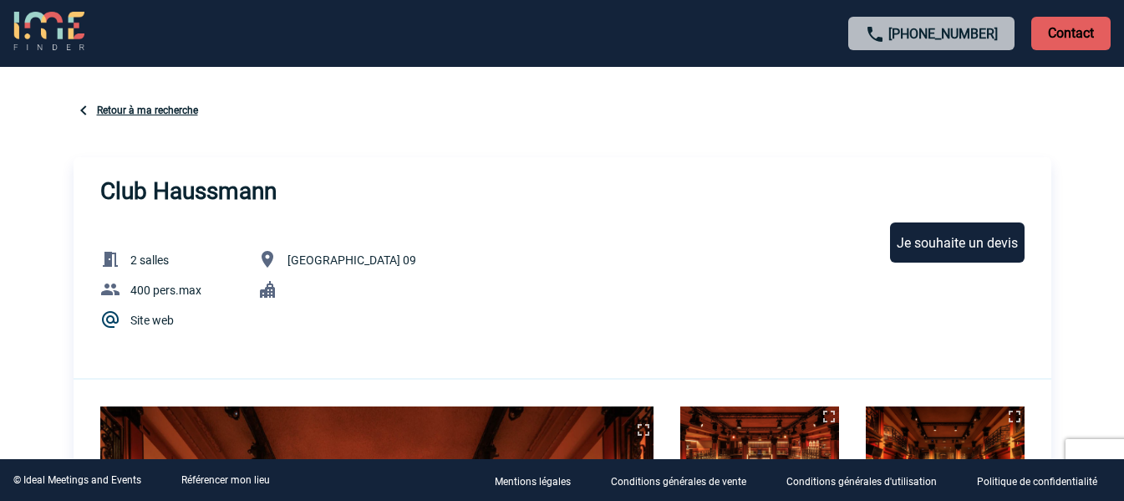
click at [109, 115] on link "Retour à ma recherche" at bounding box center [147, 111] width 101 height 12
